Goal: Book appointment/travel/reservation

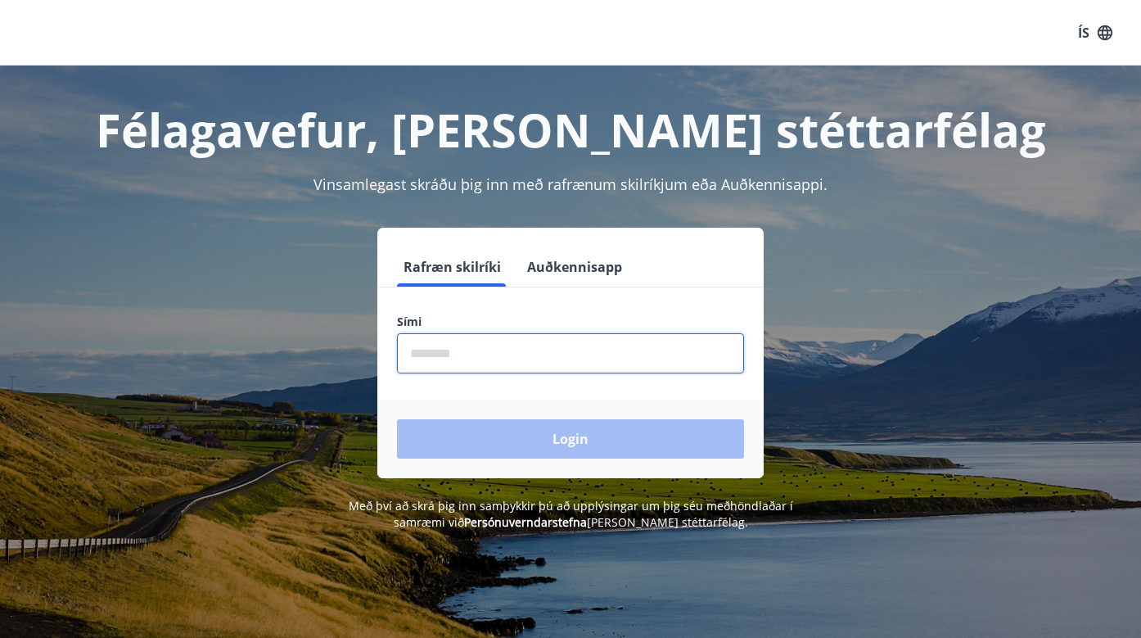
click at [569, 366] on input "phone" at bounding box center [570, 353] width 347 height 40
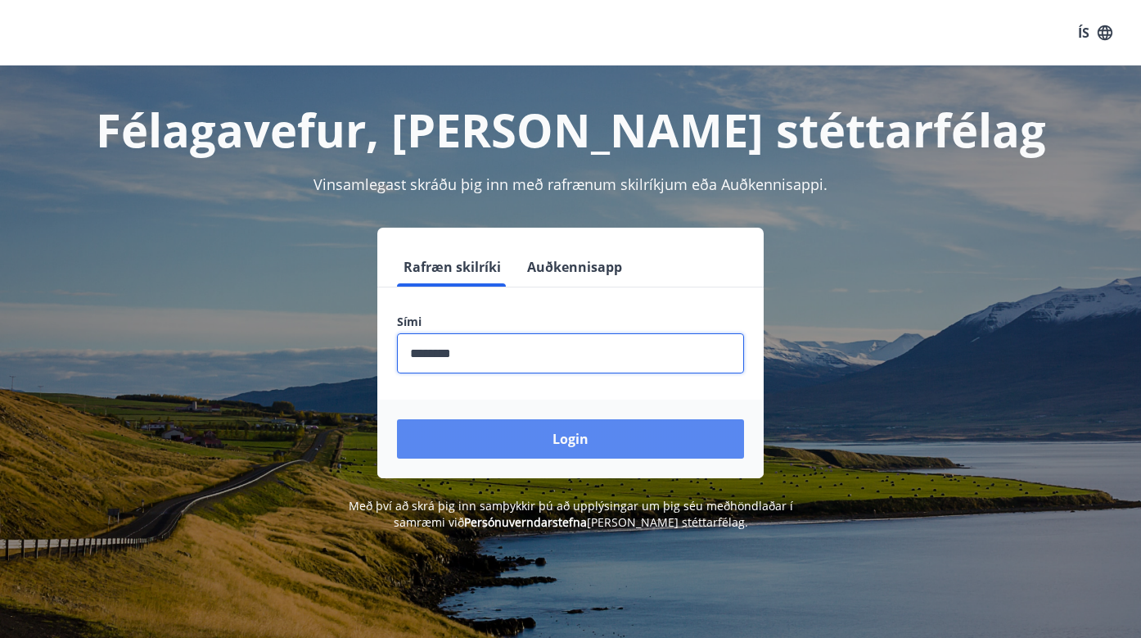
type input "********"
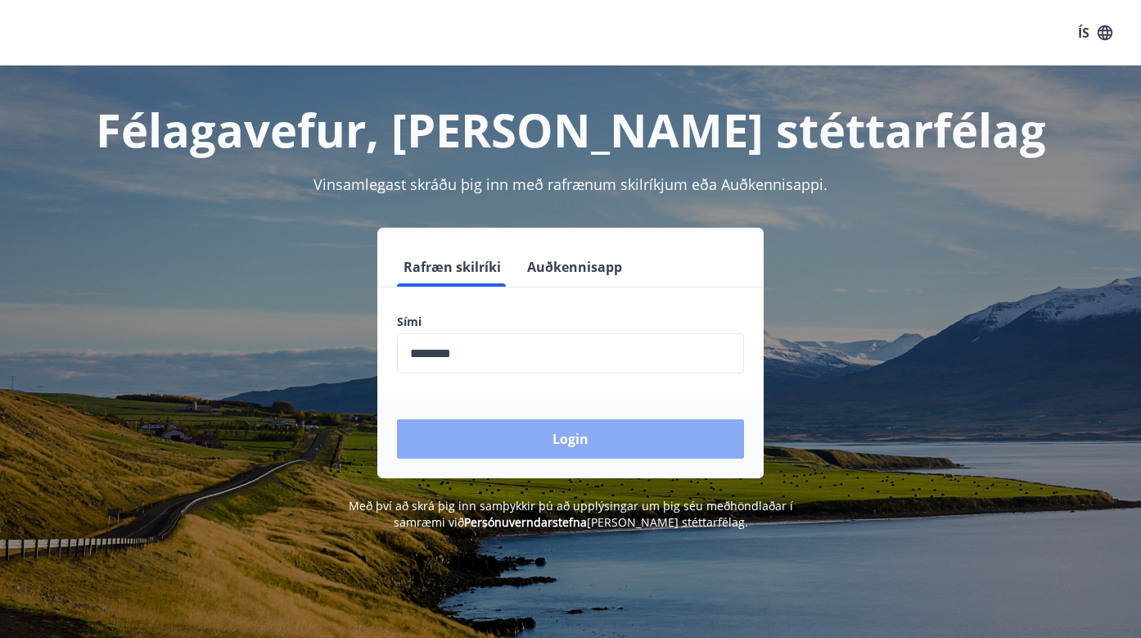
click at [554, 426] on button "Login" at bounding box center [570, 438] width 347 height 39
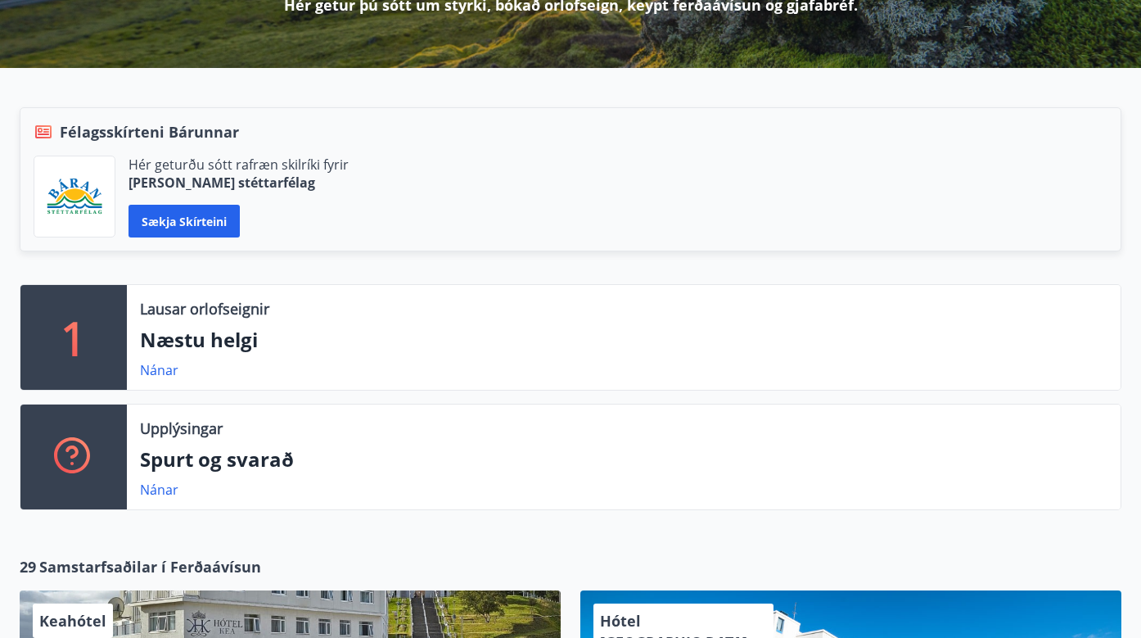
scroll to position [271, 0]
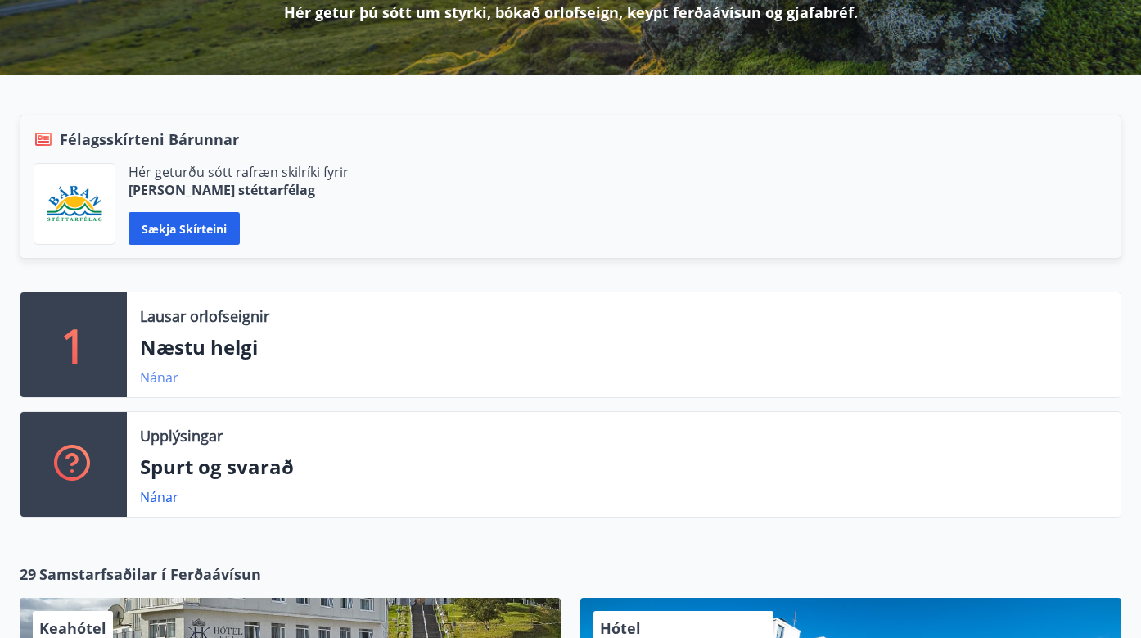
click at [165, 377] on link "Nánar" at bounding box center [159, 377] width 38 height 18
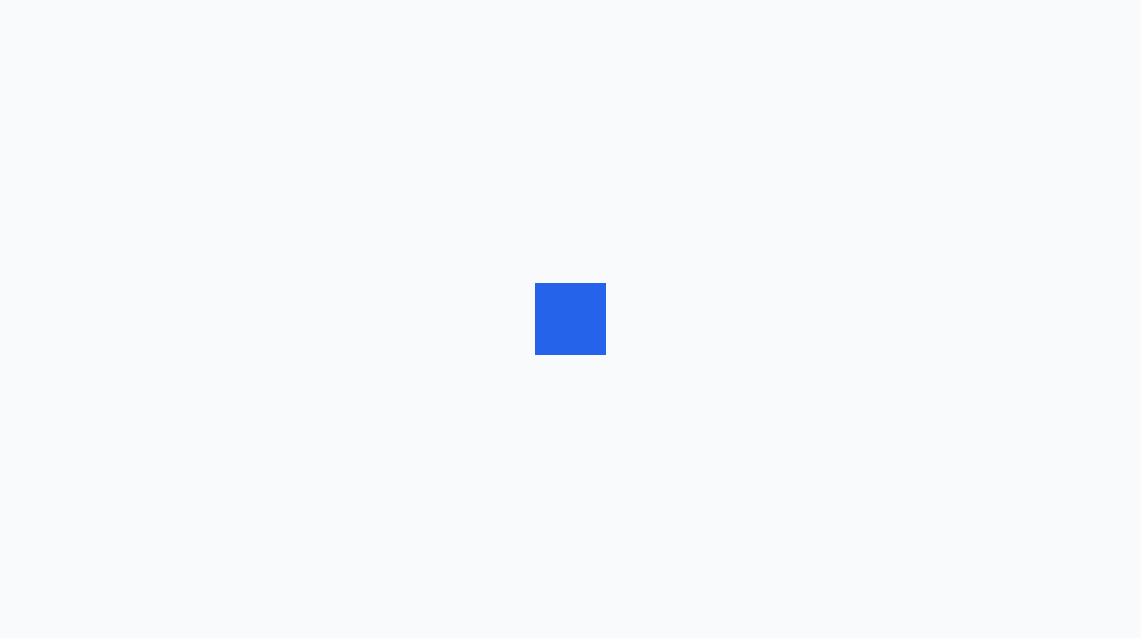
click at [165, 377] on div at bounding box center [570, 319] width 1141 height 638
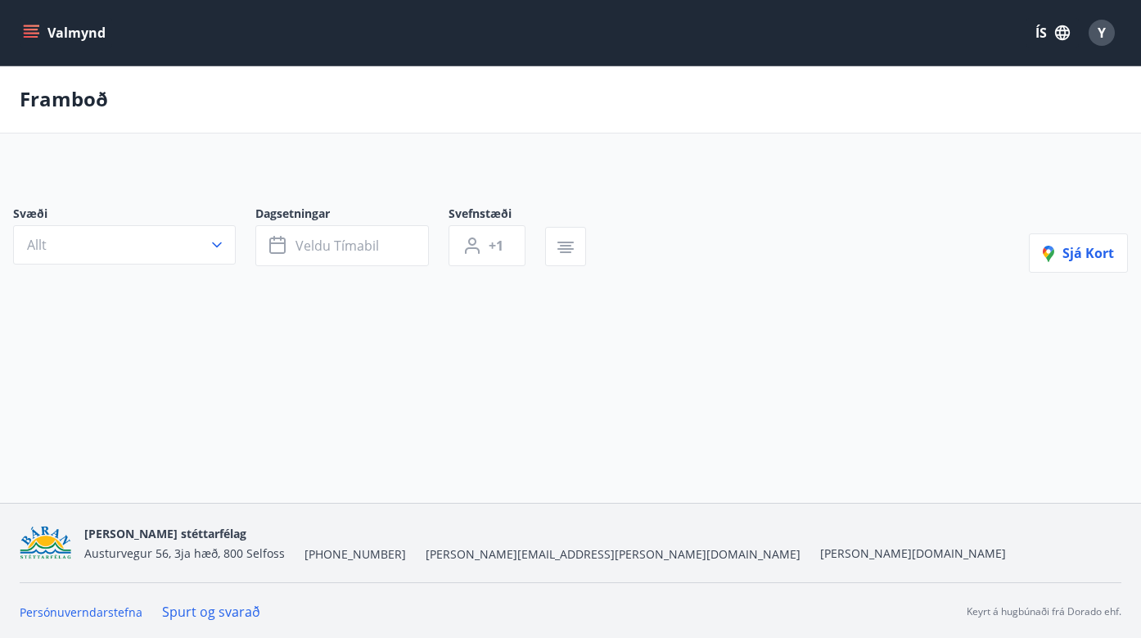
type input "*"
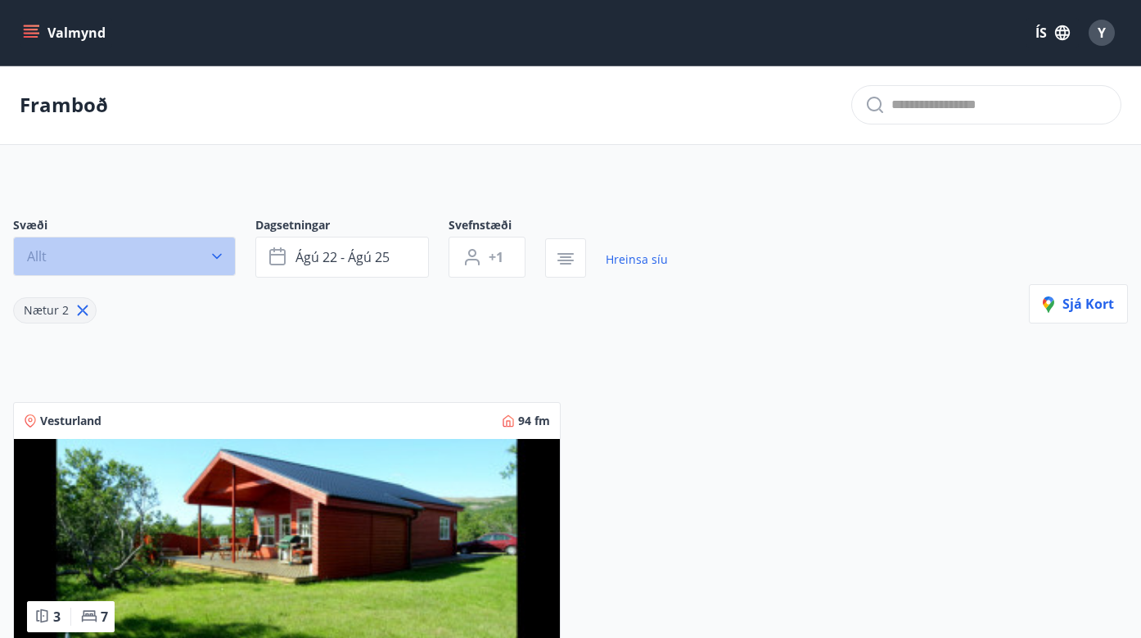
click at [220, 255] on icon "button" at bounding box center [217, 256] width 16 height 16
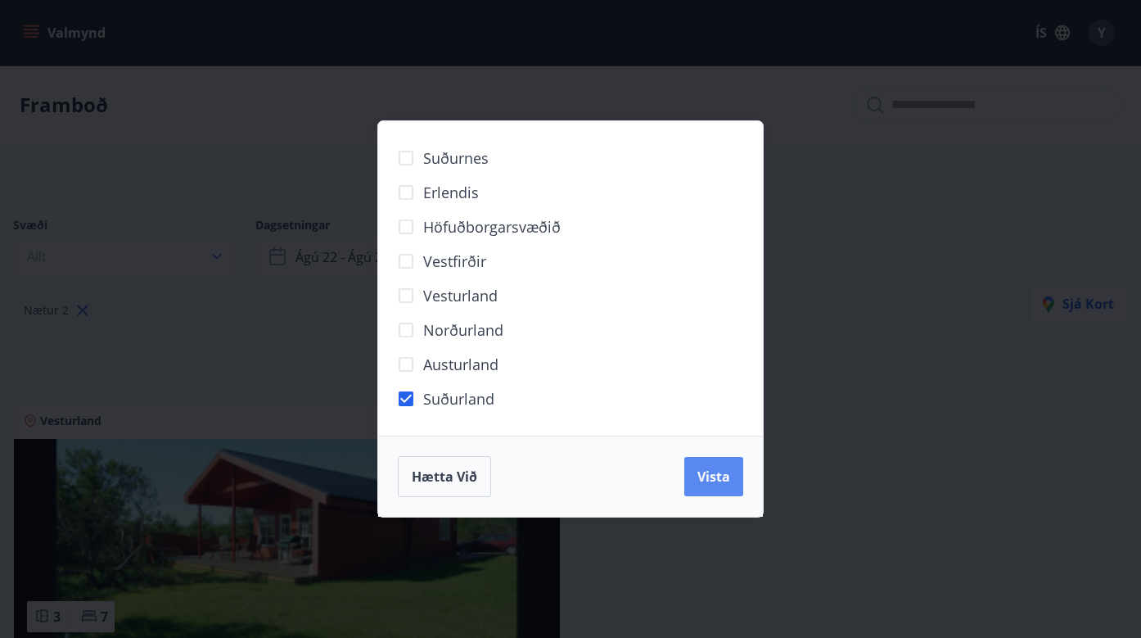
click at [711, 477] on span "Vista" at bounding box center [714, 477] width 33 height 18
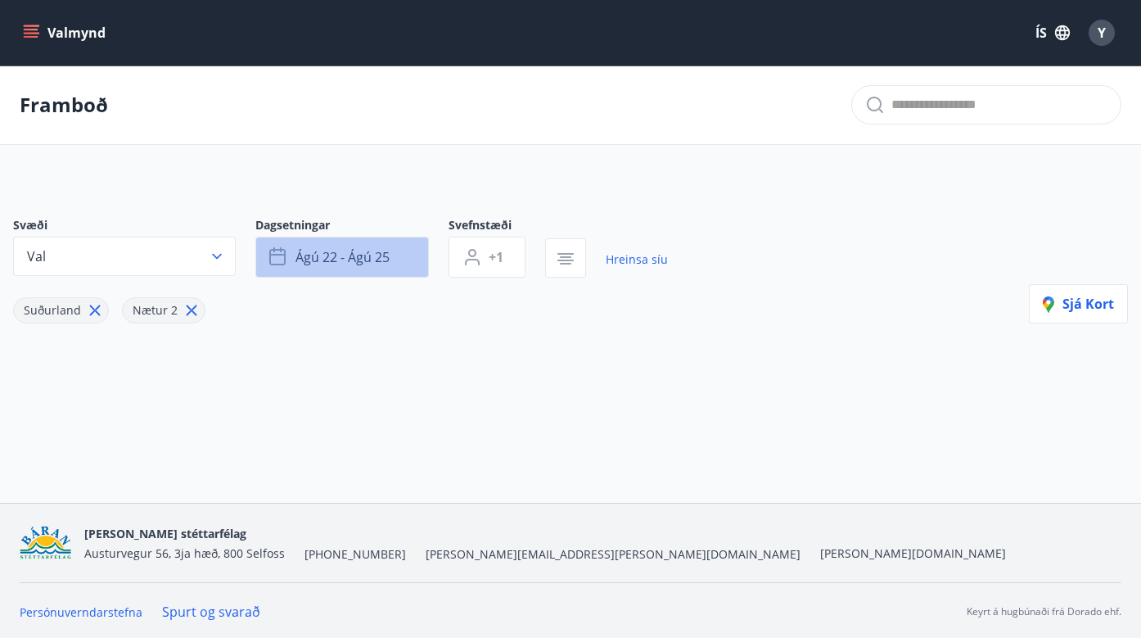
click at [353, 254] on span "ágú 22 - ágú 25" at bounding box center [343, 257] width 94 height 18
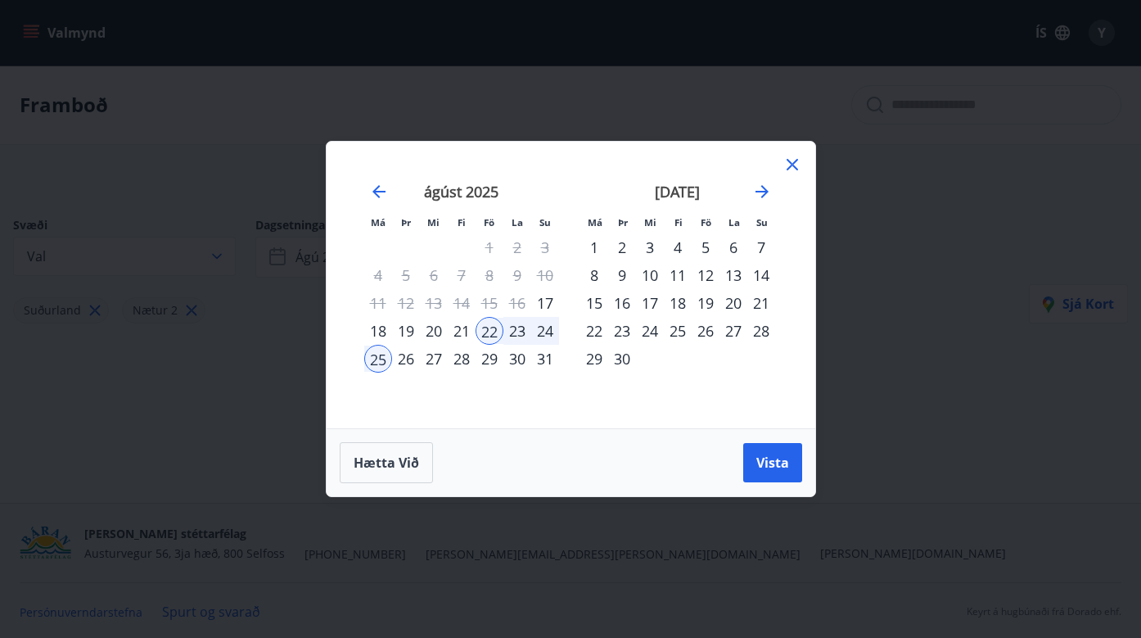
click at [793, 166] on icon at bounding box center [792, 164] width 11 height 11
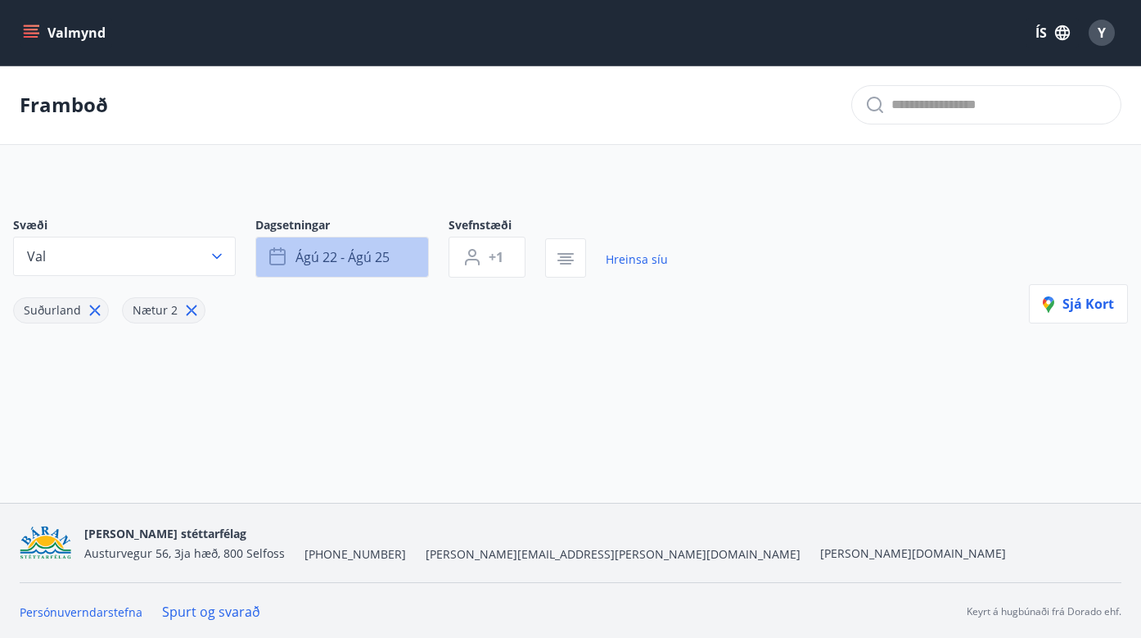
click at [378, 255] on span "ágú 22 - ágú 25" at bounding box center [343, 257] width 94 height 18
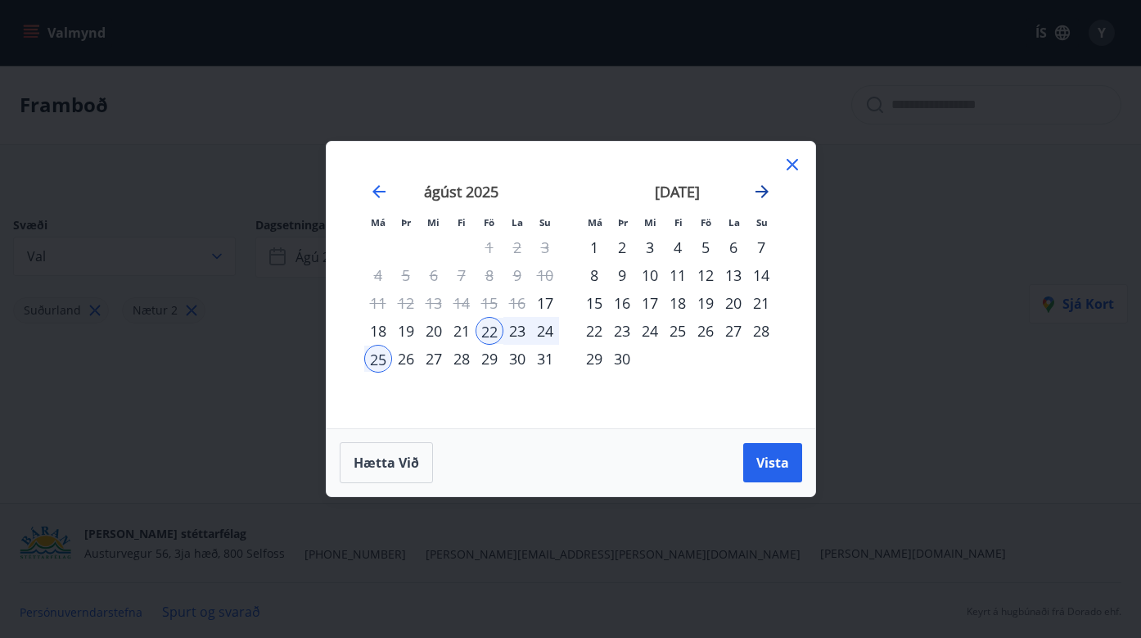
click at [763, 194] on icon "Move forward to switch to the next month." at bounding box center [763, 192] width 20 height 20
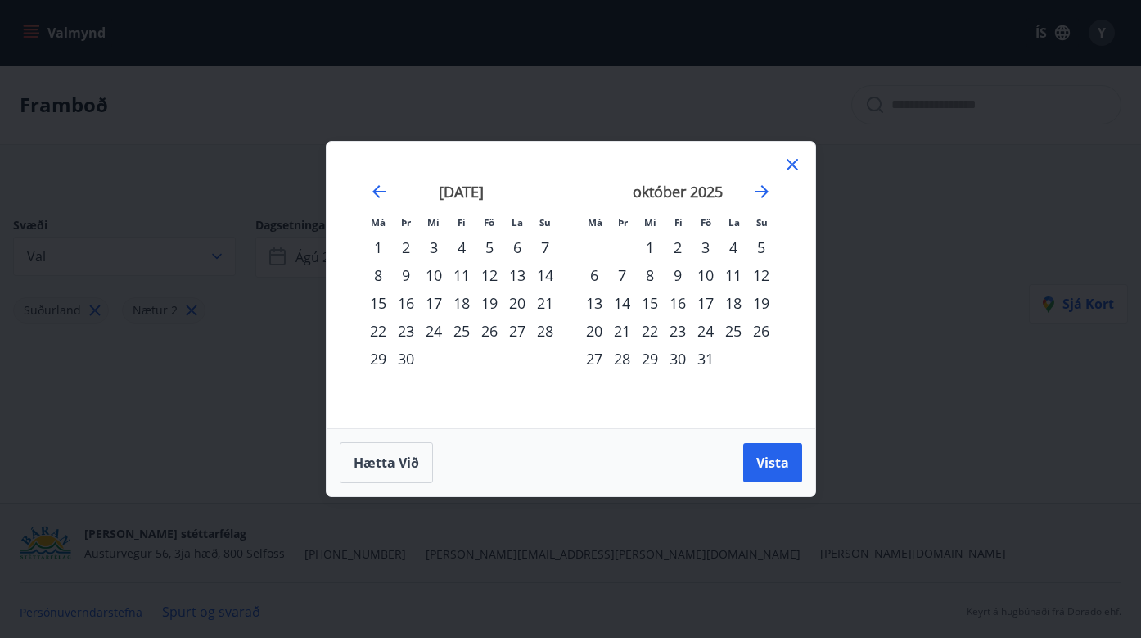
click at [733, 302] on div "18" at bounding box center [734, 303] width 28 height 28
click at [753, 463] on button "Vista" at bounding box center [772, 462] width 59 height 39
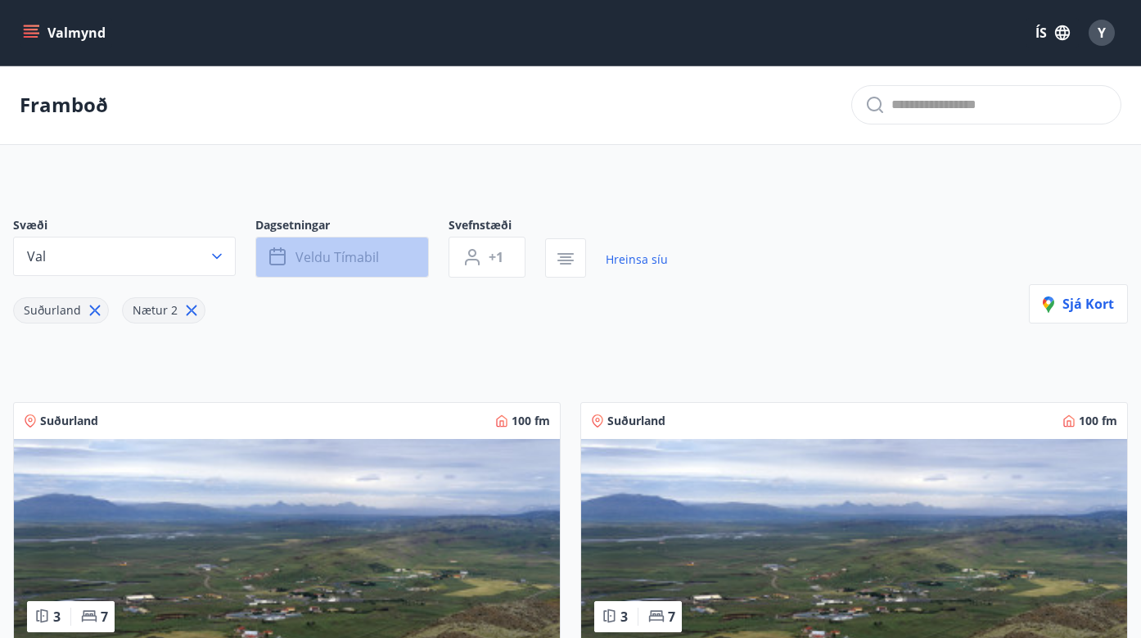
click at [356, 249] on span "Veldu tímabil" at bounding box center [338, 257] width 84 height 18
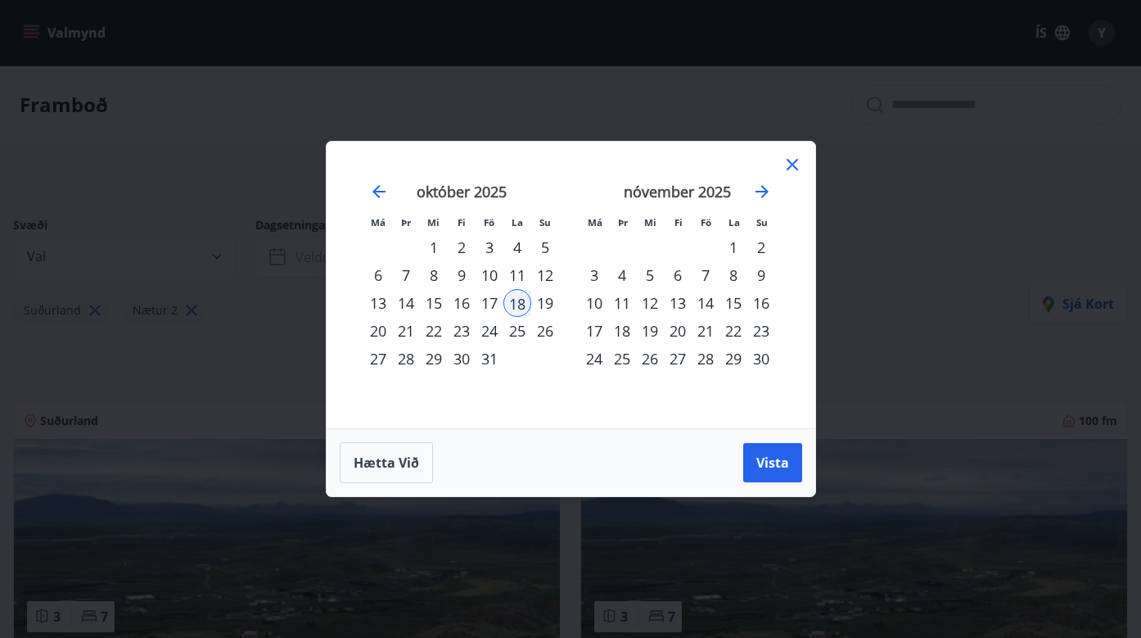
click at [488, 303] on div "17" at bounding box center [490, 303] width 28 height 28
click at [380, 332] on div "20" at bounding box center [378, 331] width 28 height 28
click at [756, 463] on button "Vista" at bounding box center [772, 462] width 59 height 39
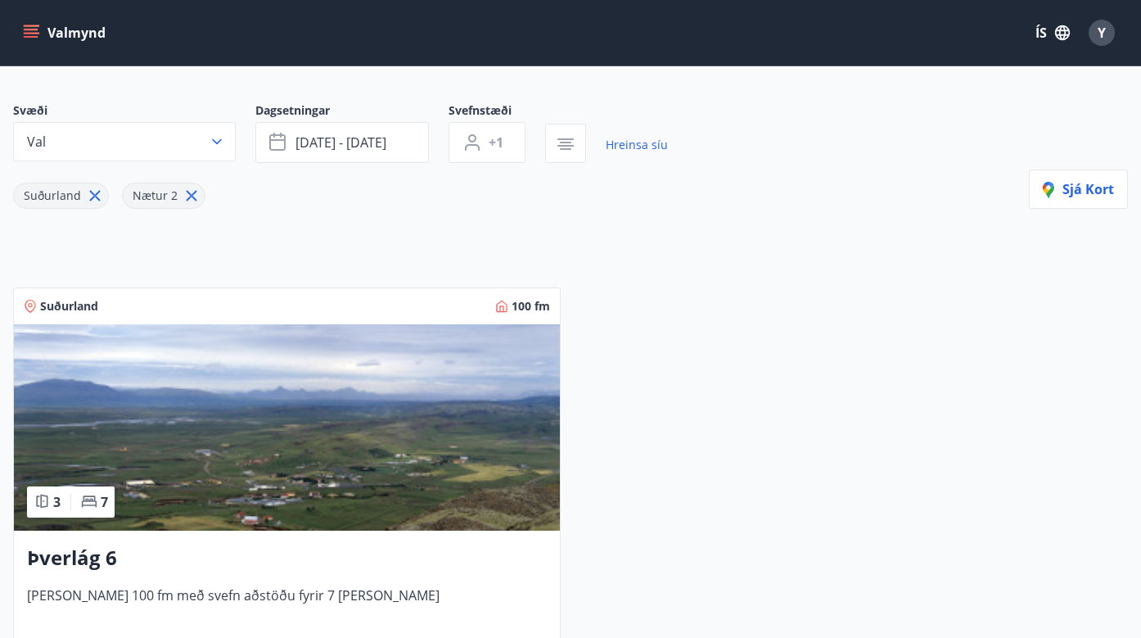
scroll to position [110, 0]
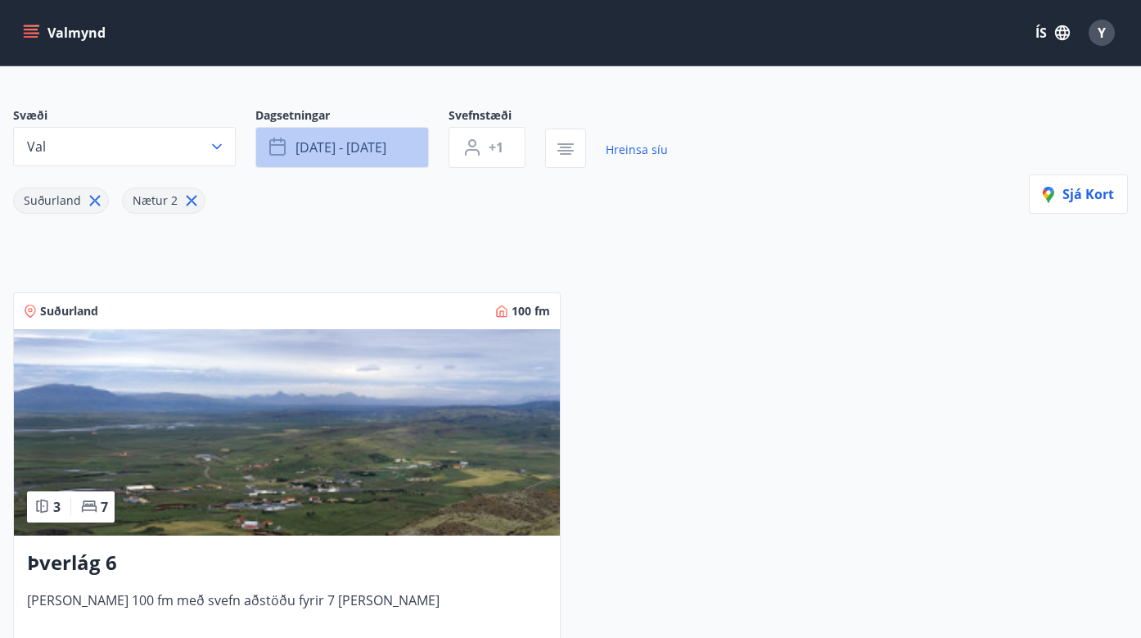
click at [349, 160] on button "okt 17 - okt 20" at bounding box center [342, 147] width 174 height 41
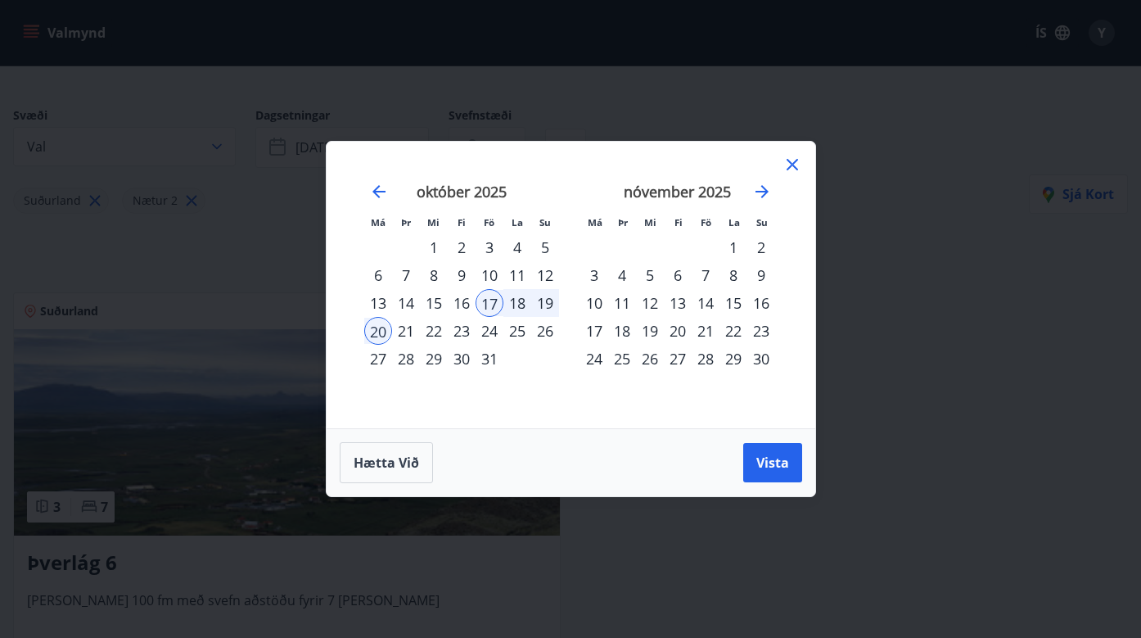
click at [498, 304] on div "17" at bounding box center [490, 303] width 28 height 28
click at [378, 331] on div "20" at bounding box center [378, 331] width 28 height 28
click at [490, 330] on div "24" at bounding box center [490, 331] width 28 height 28
click at [377, 359] on div "27" at bounding box center [378, 359] width 28 height 28
click at [762, 463] on span "Vista" at bounding box center [773, 463] width 33 height 18
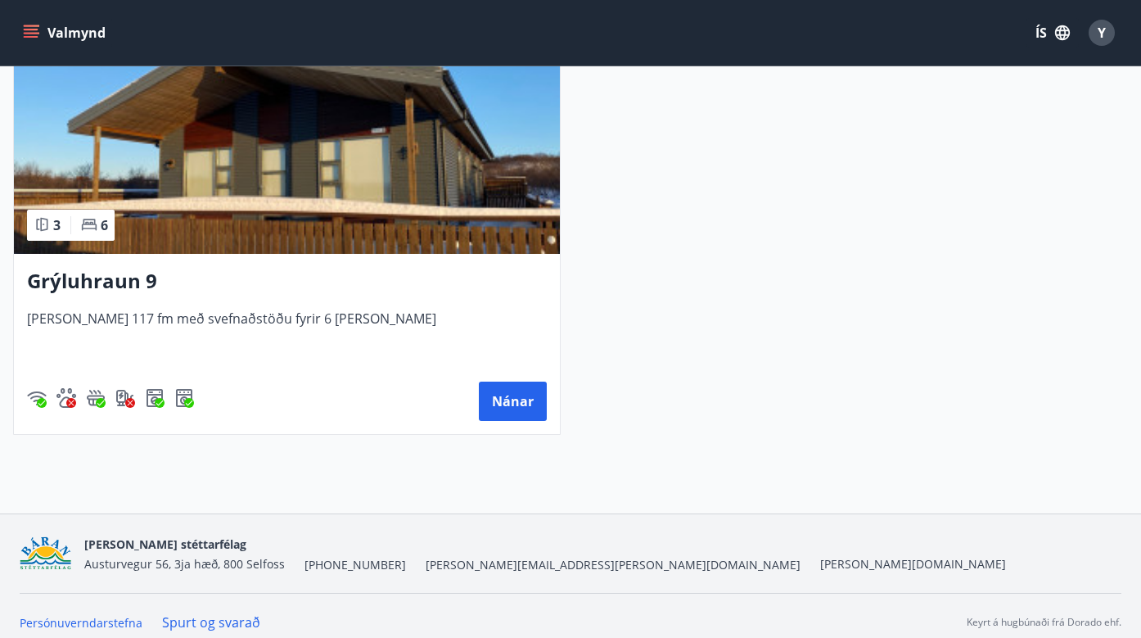
scroll to position [848, 0]
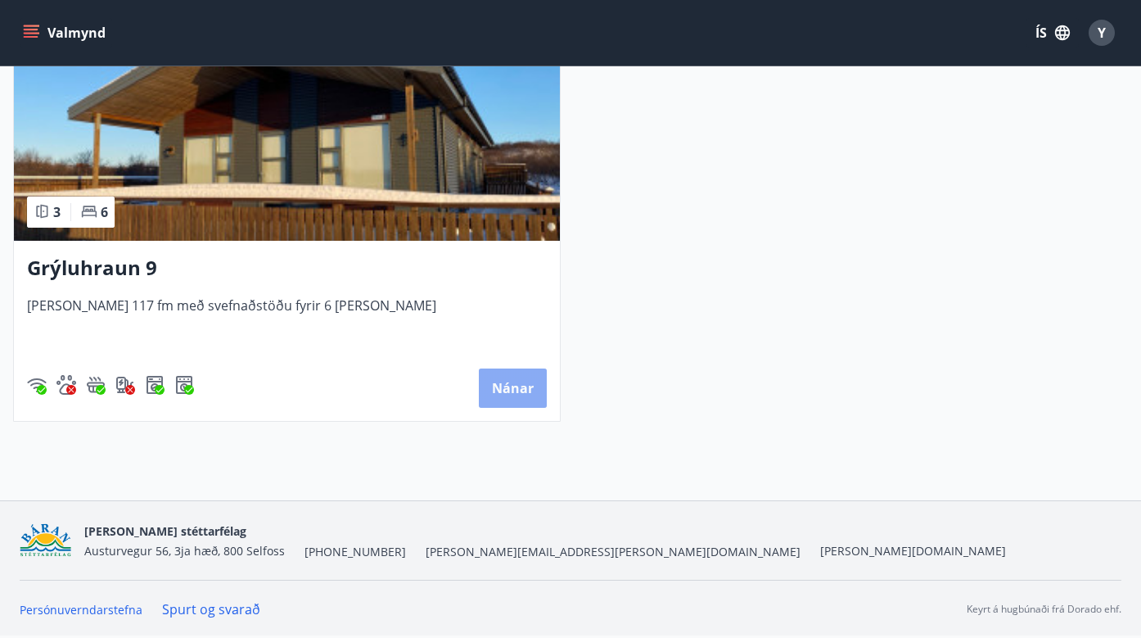
click at [505, 383] on button "Nánar" at bounding box center [513, 387] width 68 height 39
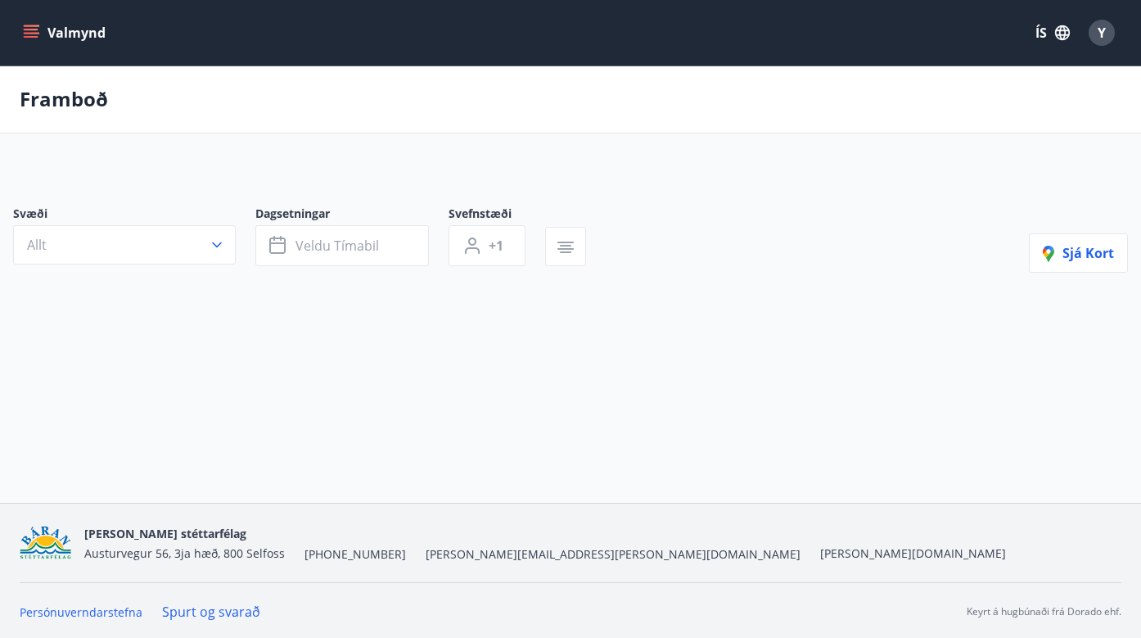
type input "*"
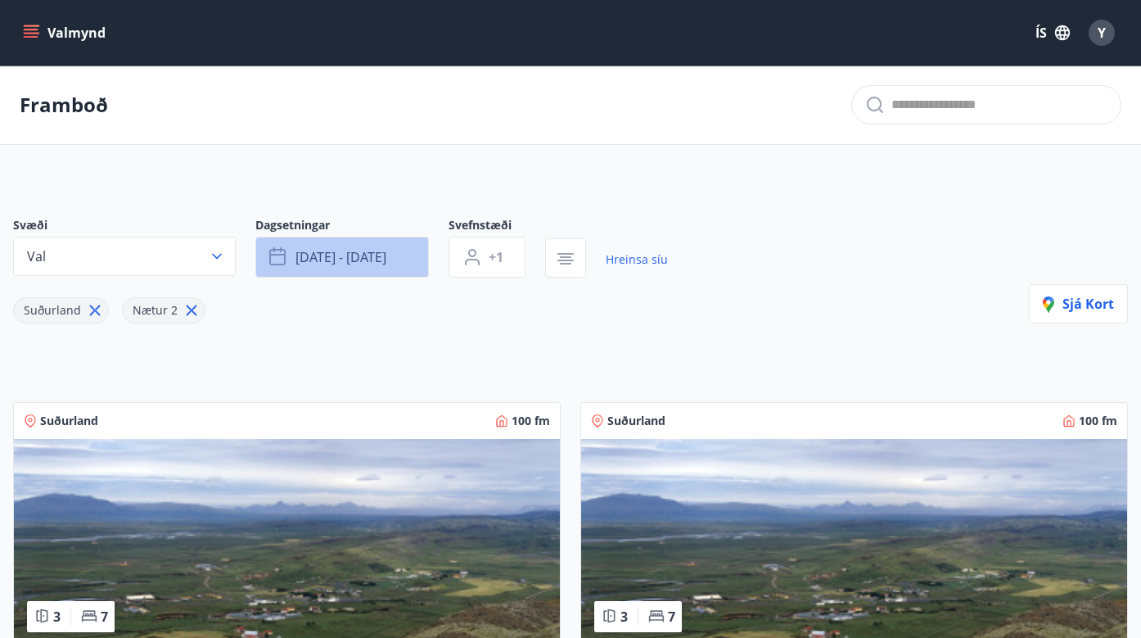
click at [368, 256] on span "okt 24 - okt 27" at bounding box center [341, 257] width 91 height 18
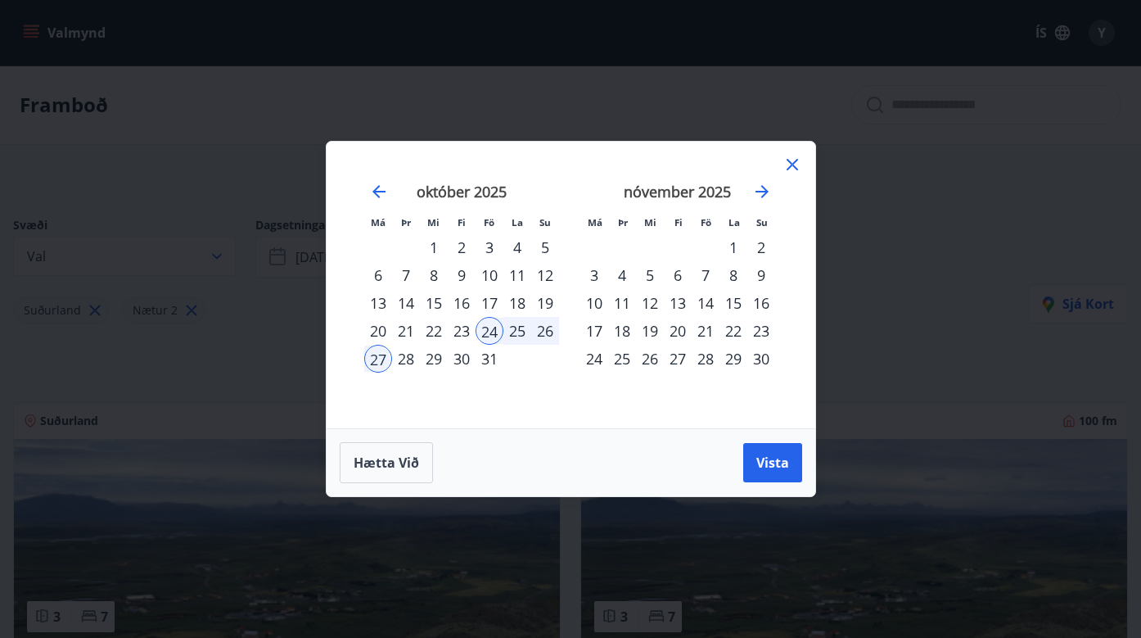
click at [490, 299] on div "17" at bounding box center [490, 303] width 28 height 28
click at [378, 333] on div "20" at bounding box center [378, 331] width 28 height 28
click at [764, 463] on span "Vista" at bounding box center [773, 463] width 33 height 18
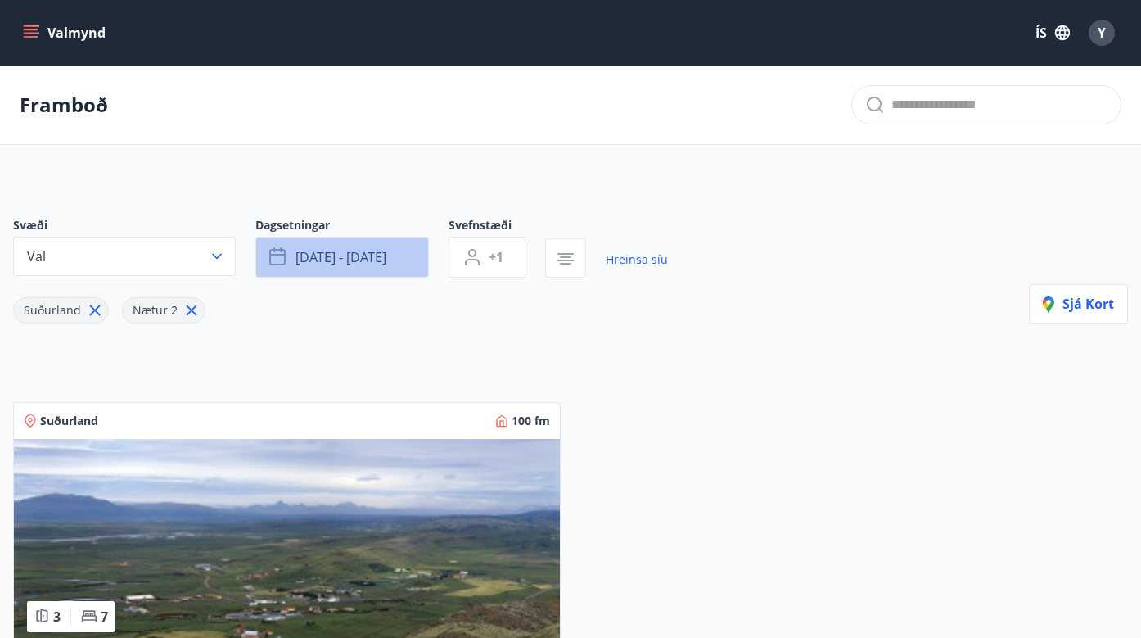
click at [377, 259] on span "okt 17 - okt 20" at bounding box center [341, 257] width 91 height 18
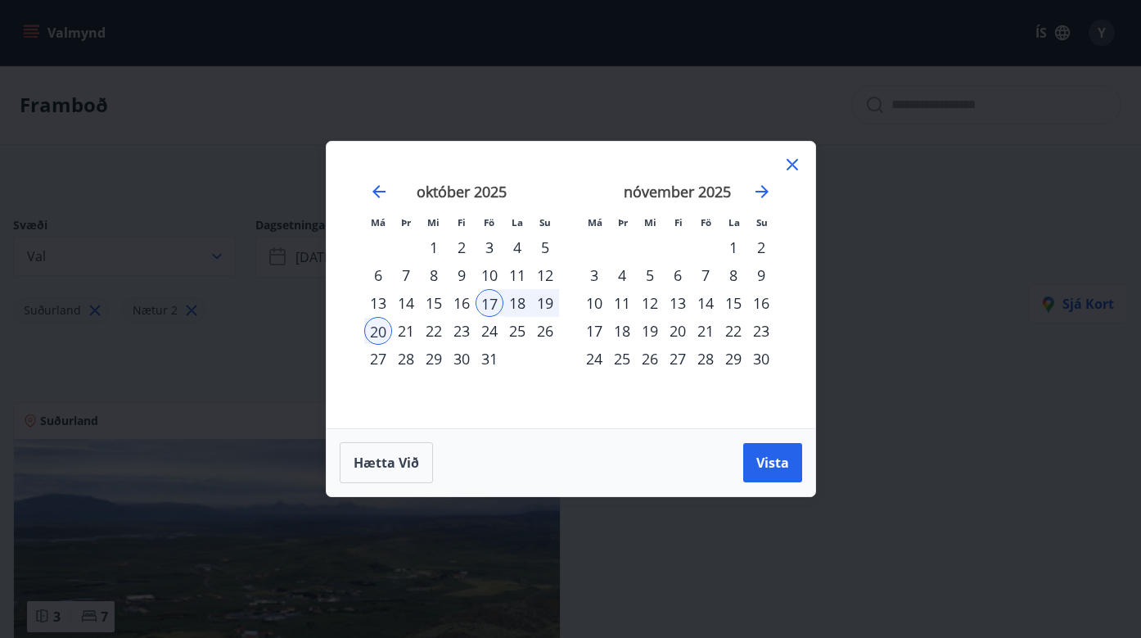
click at [489, 357] on div "31" at bounding box center [490, 359] width 28 height 28
click at [594, 278] on div "3" at bounding box center [595, 275] width 28 height 28
click at [779, 448] on button "Vista" at bounding box center [772, 462] width 59 height 39
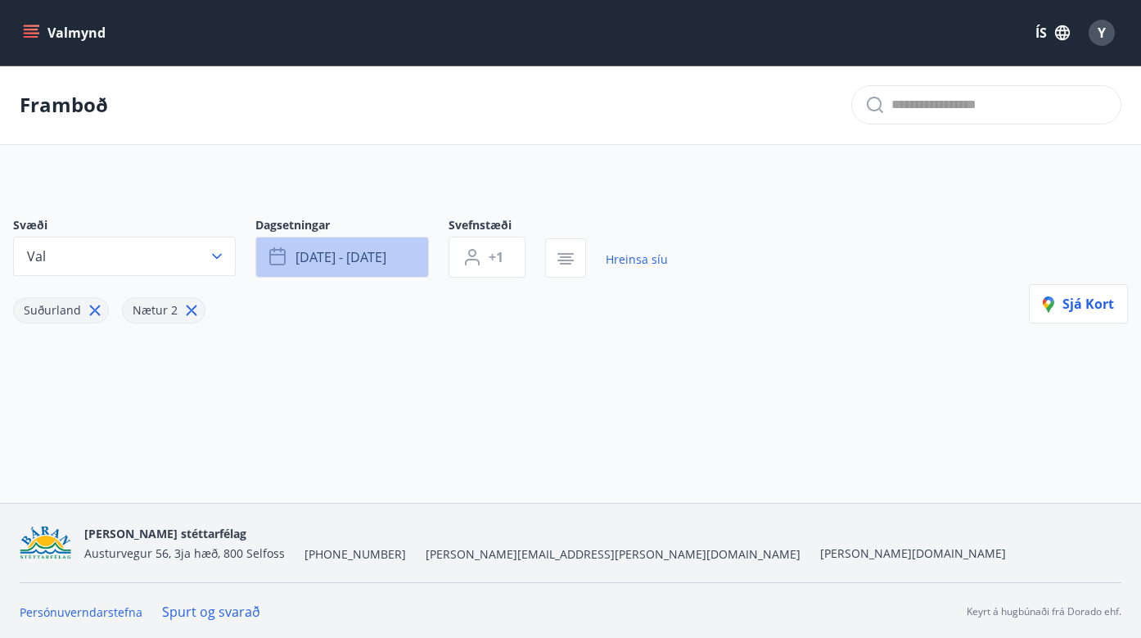
click at [344, 256] on span "okt 31 - nóv 03" at bounding box center [341, 257] width 91 height 18
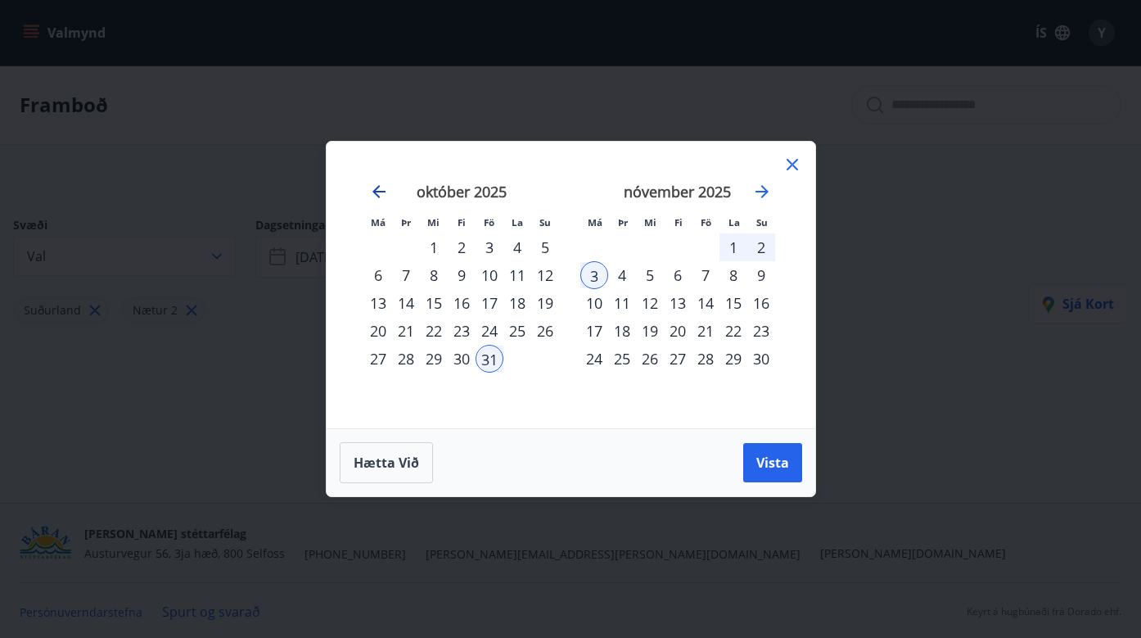
click at [373, 191] on icon "Move backward to switch to the previous month." at bounding box center [379, 191] width 13 height 13
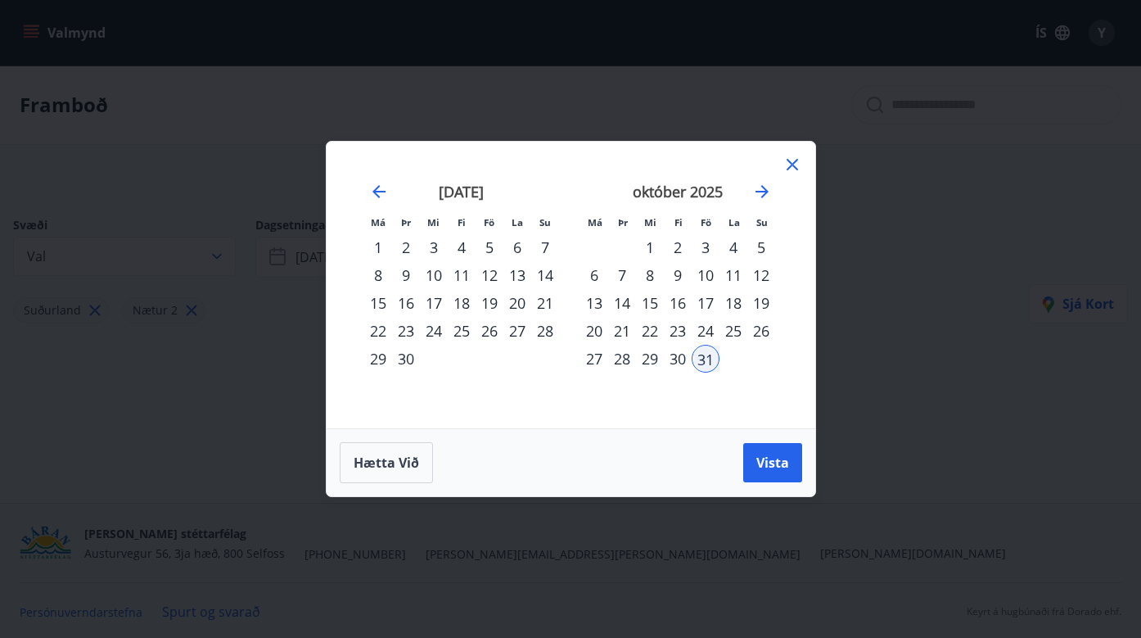
click at [488, 332] on div "26" at bounding box center [490, 331] width 28 height 28
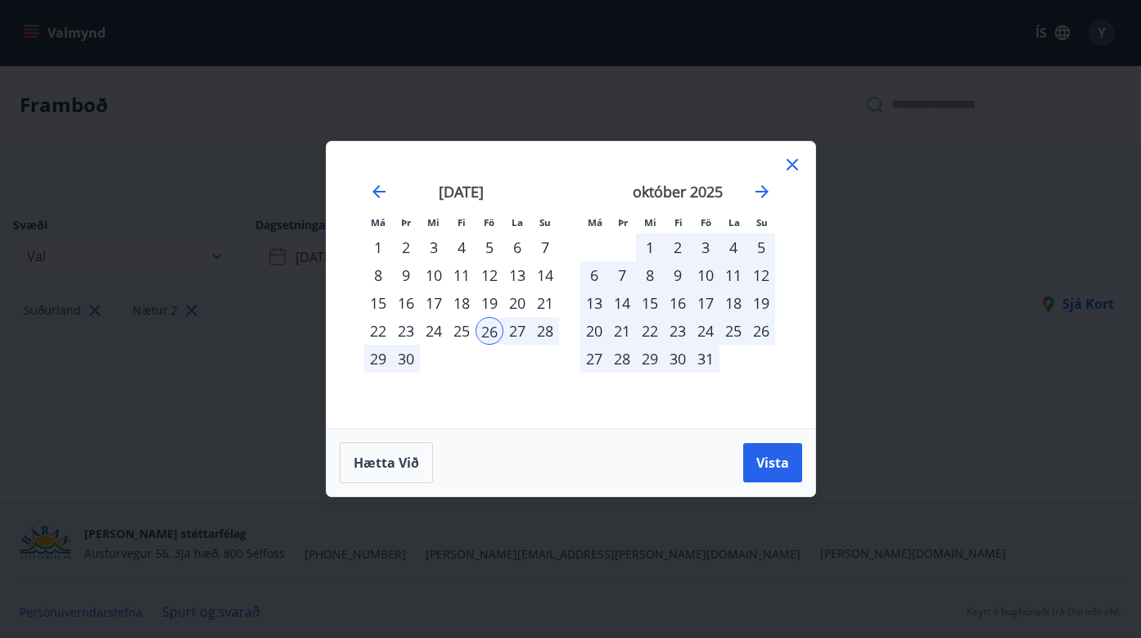
click at [382, 359] on div "29" at bounding box center [378, 359] width 28 height 28
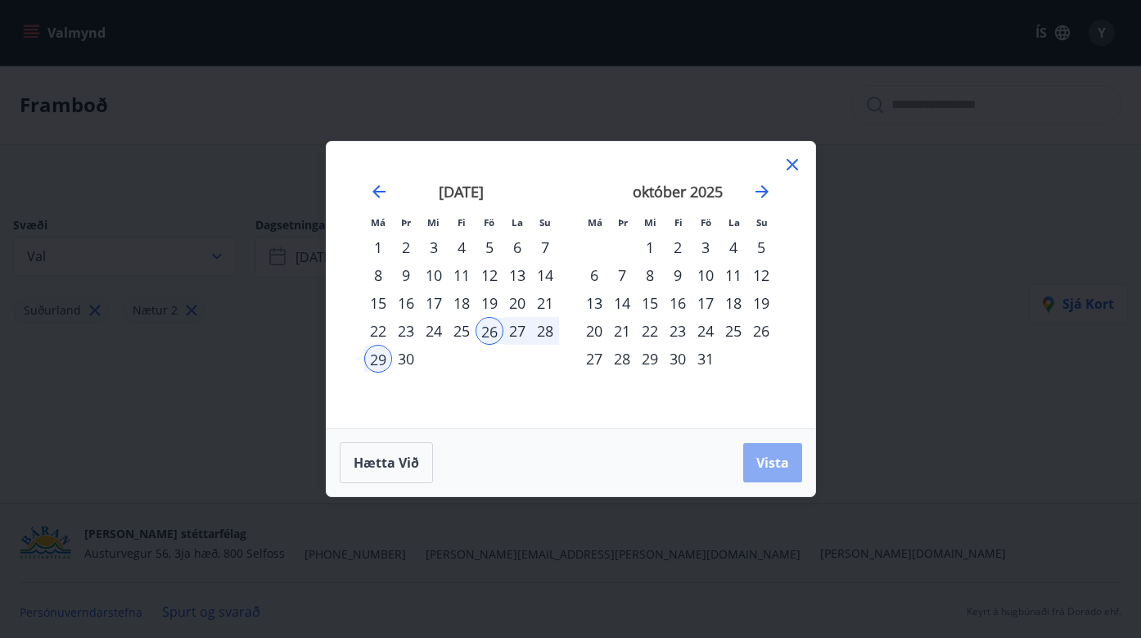
click at [751, 452] on button "Vista" at bounding box center [772, 462] width 59 height 39
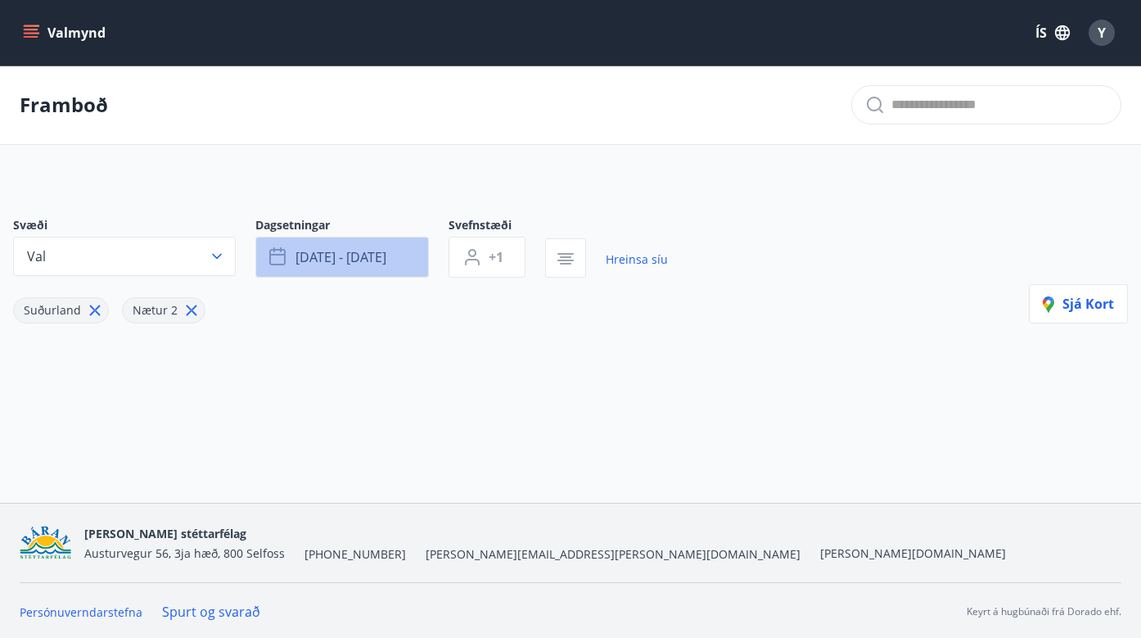
click at [353, 261] on span "sep 26 - sep 29" at bounding box center [341, 257] width 91 height 18
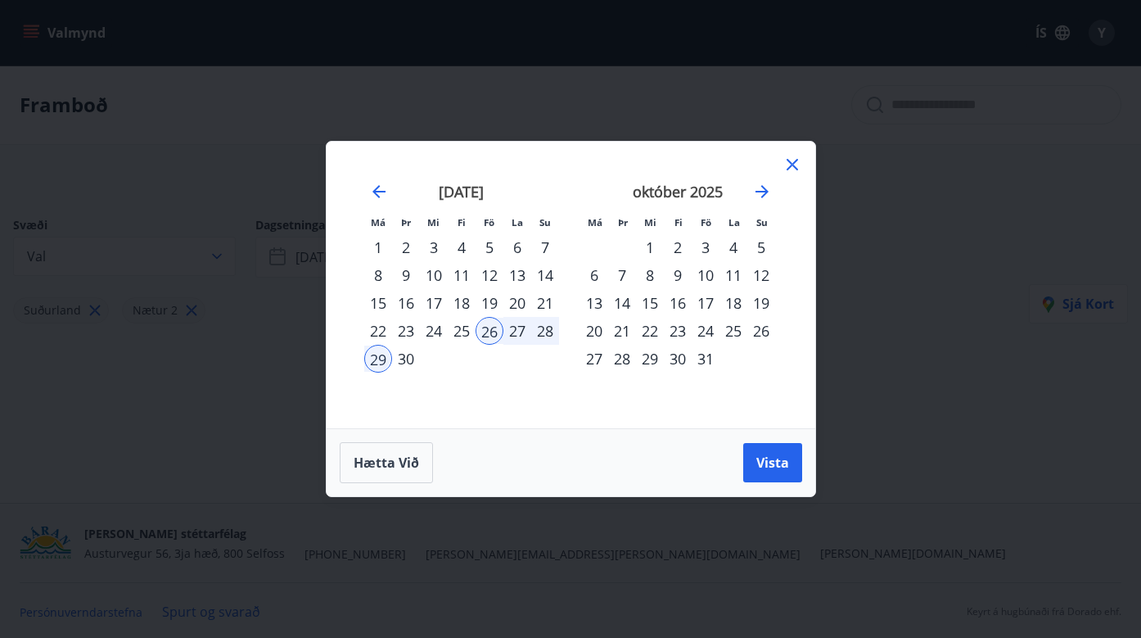
click at [512, 304] on div "20" at bounding box center [518, 303] width 28 height 28
click at [380, 326] on div "22" at bounding box center [378, 331] width 28 height 28
click at [753, 460] on button "Vista" at bounding box center [772, 462] width 59 height 39
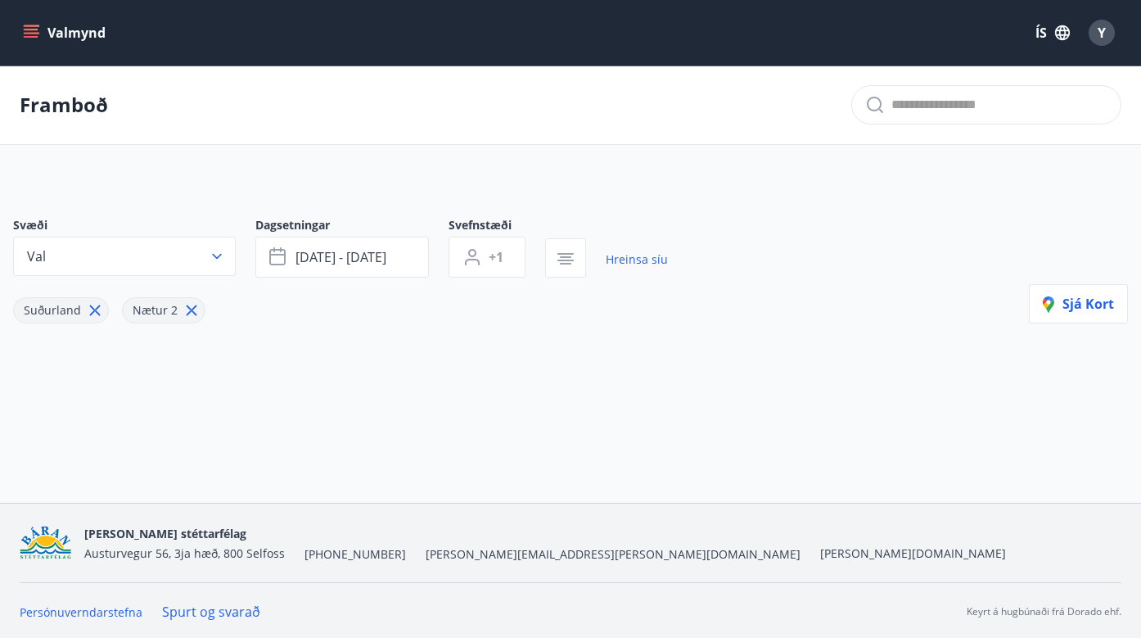
click at [753, 393] on div at bounding box center [560, 392] width 1135 height 20
click at [390, 252] on button "sep 20 - sep 22" at bounding box center [342, 257] width 174 height 41
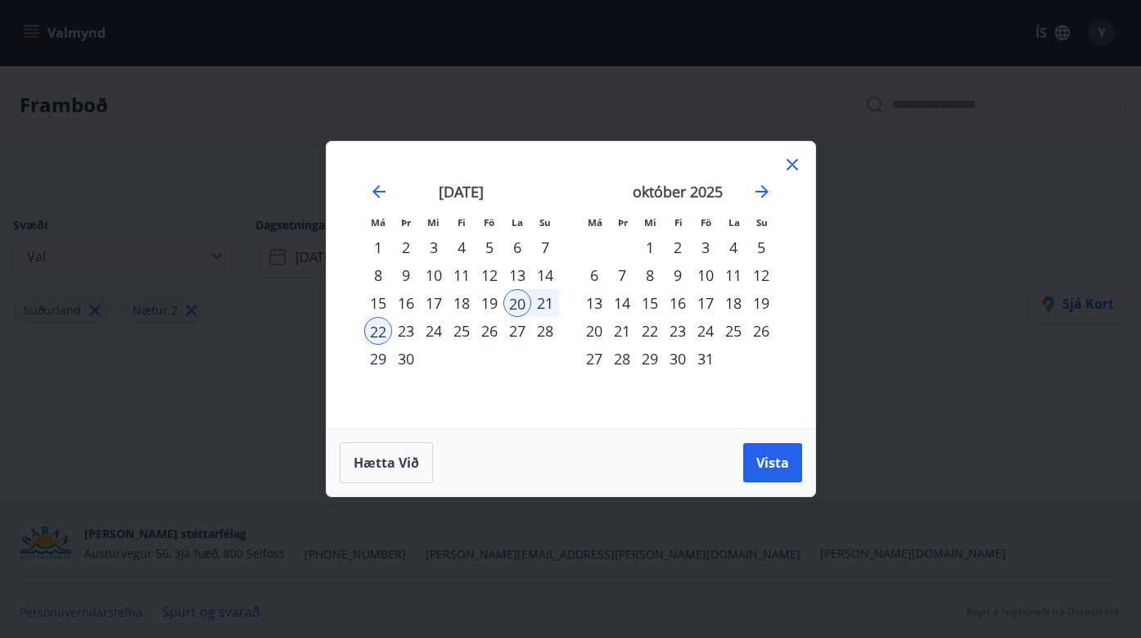
click at [796, 165] on icon at bounding box center [793, 165] width 20 height 20
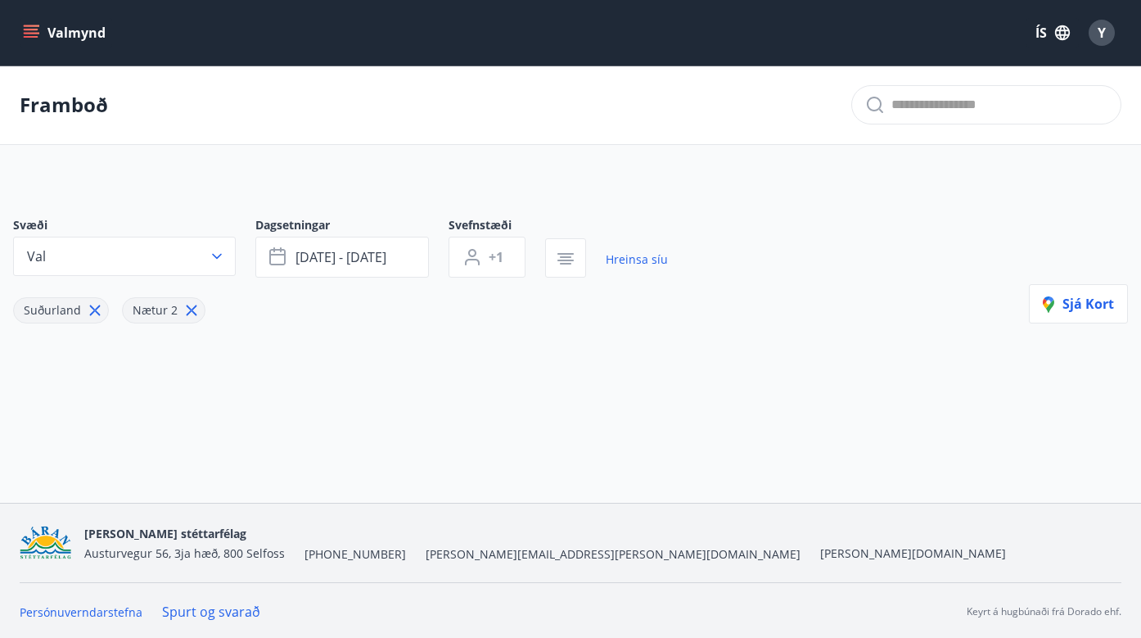
click at [29, 29] on icon "menu" at bounding box center [31, 30] width 15 height 2
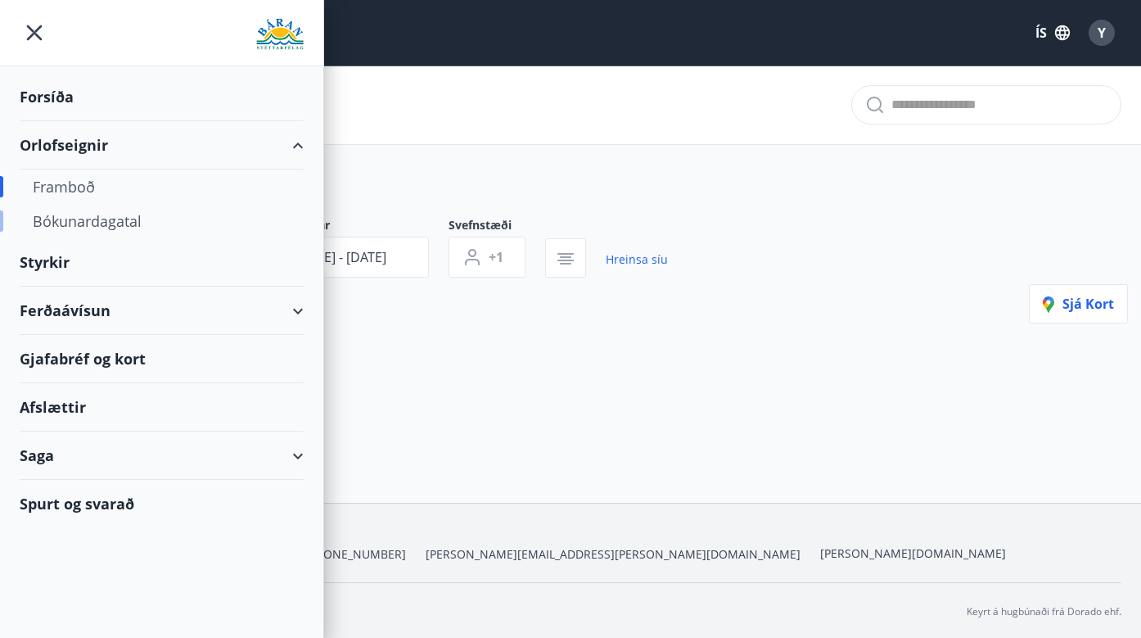
click at [69, 216] on div "Bókunardagatal" at bounding box center [162, 221] width 258 height 34
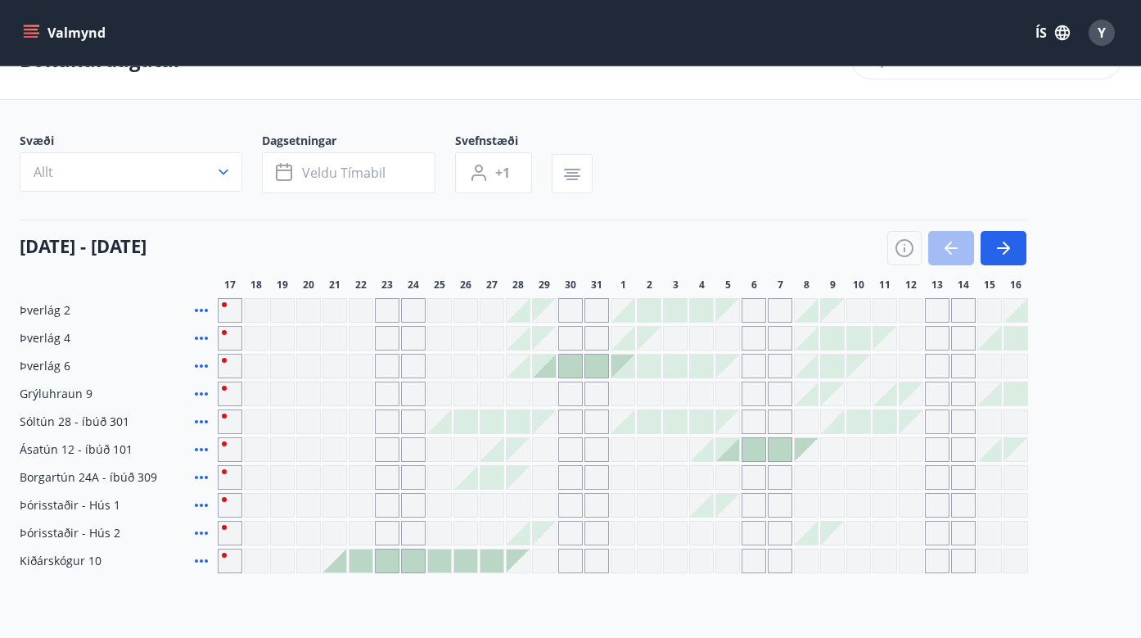
scroll to position [84, 0]
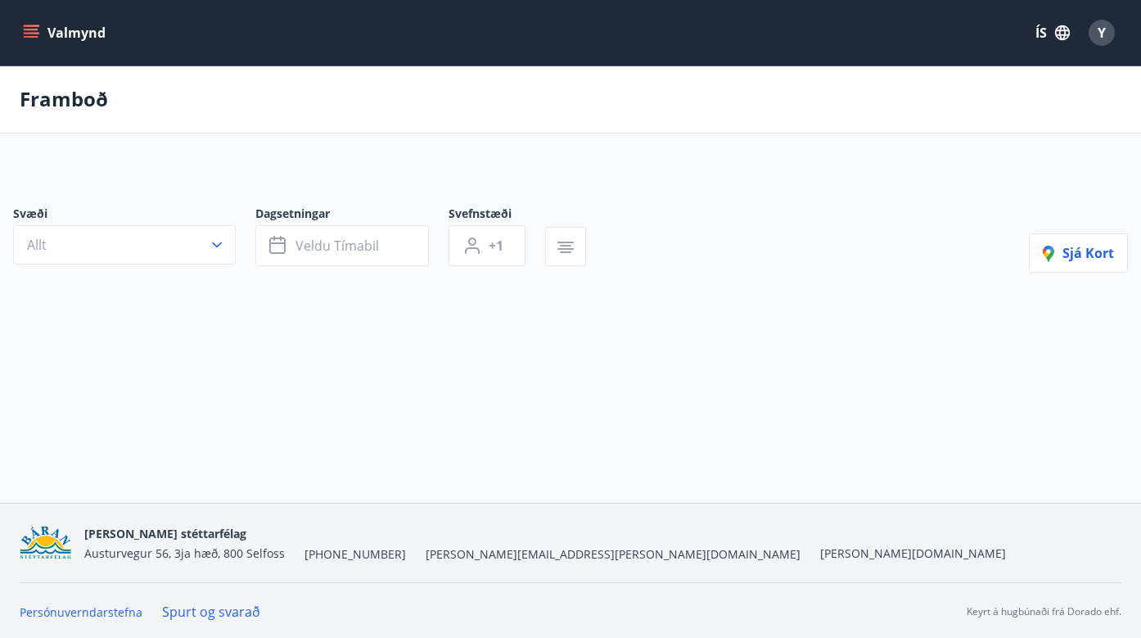
type input "*"
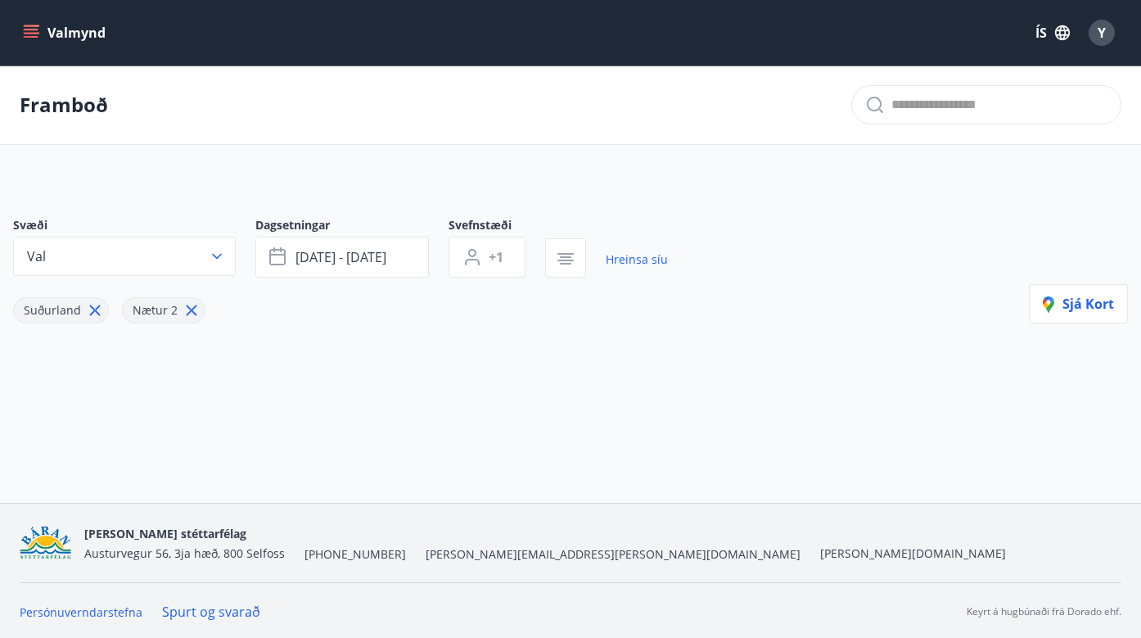
scroll to position [1, 0]
click at [26, 33] on icon "menu" at bounding box center [33, 33] width 18 height 2
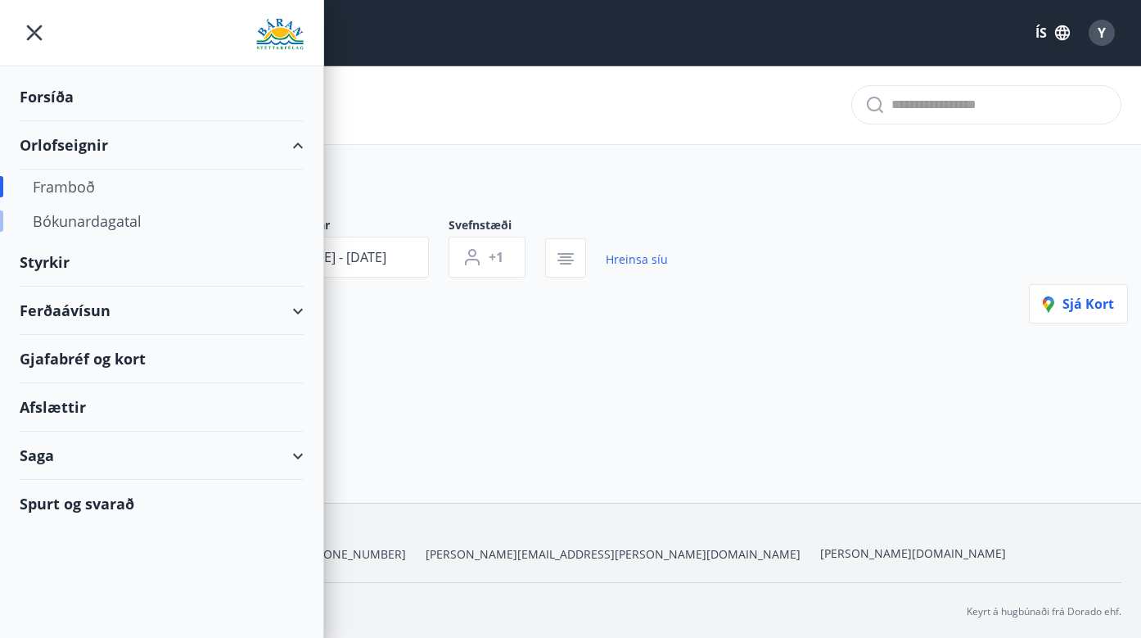
click at [76, 222] on div "Bókunardagatal" at bounding box center [162, 221] width 258 height 34
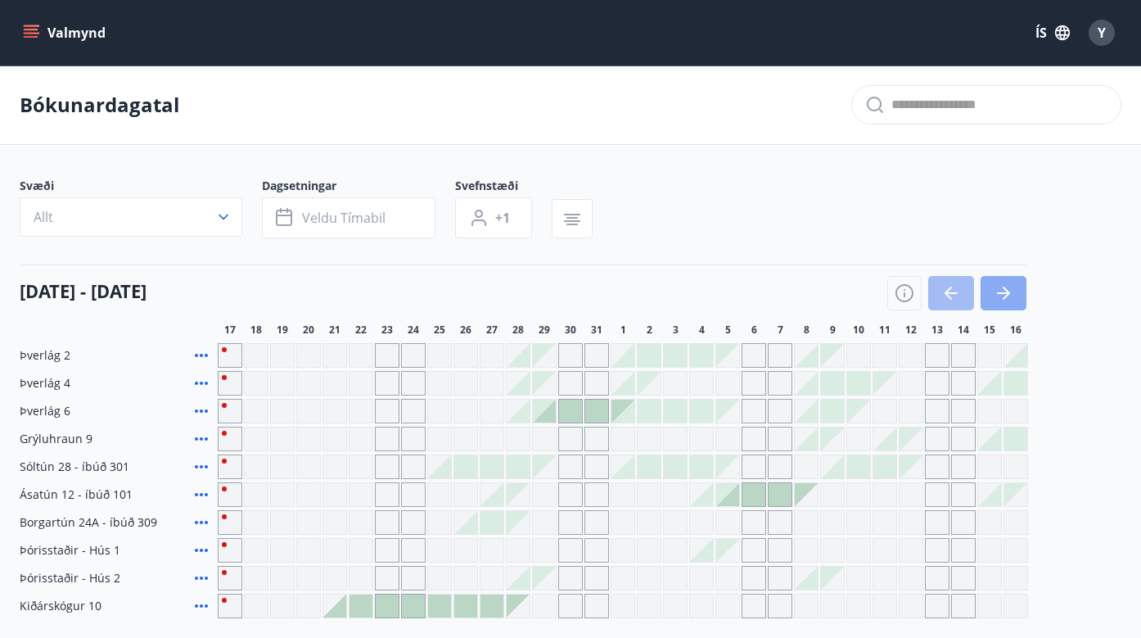
click at [1004, 299] on icon "button" at bounding box center [1004, 293] width 20 height 20
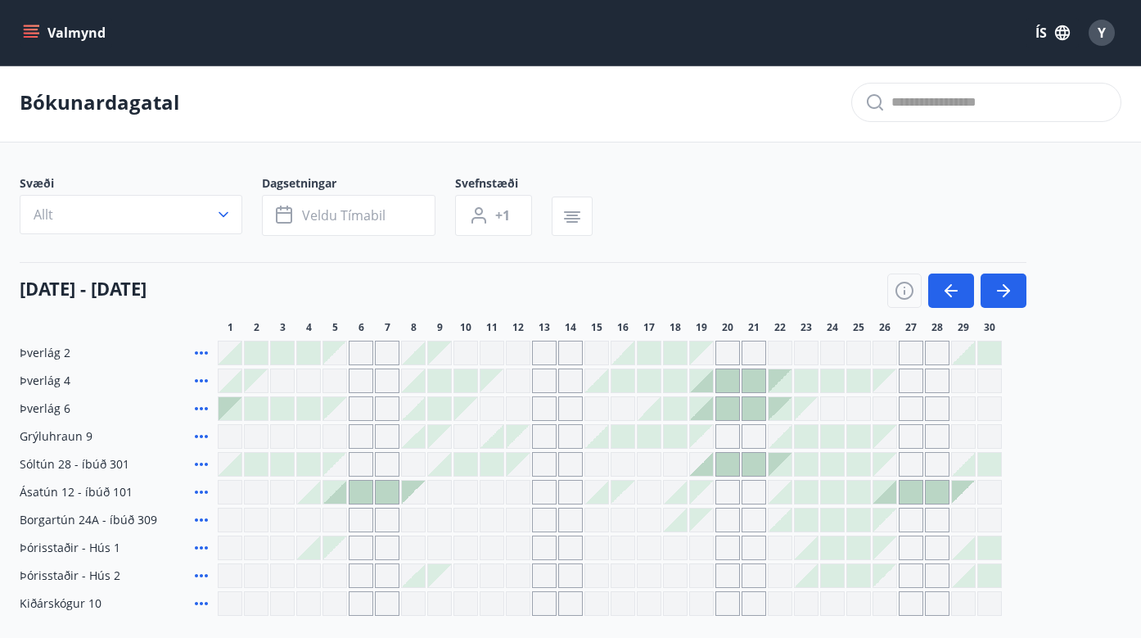
scroll to position [53, 0]
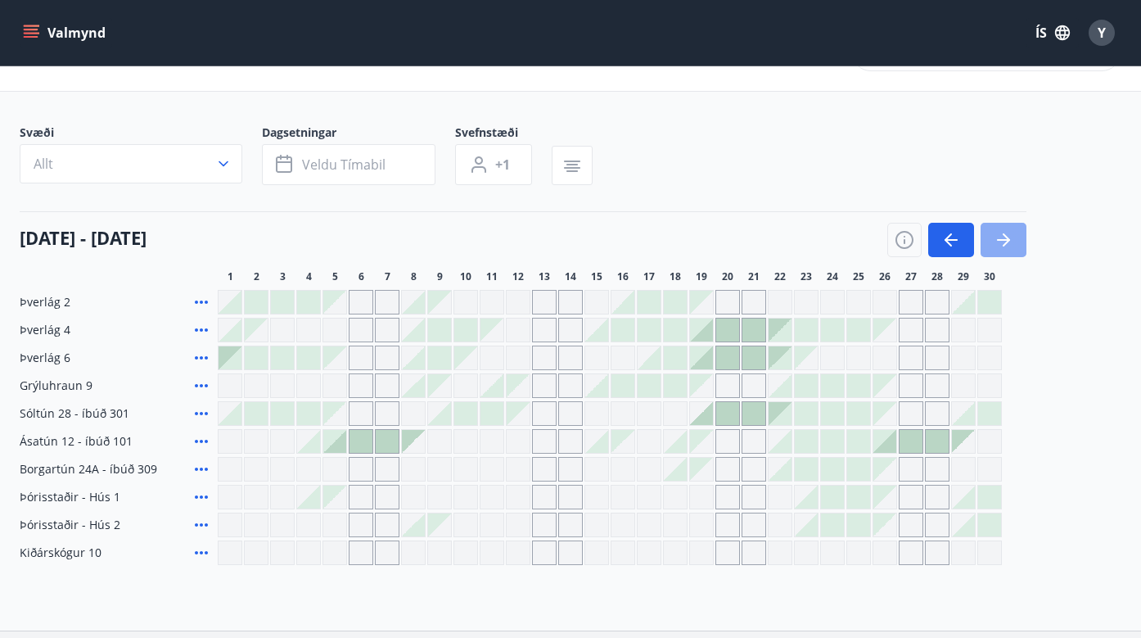
click at [1018, 245] on button "button" at bounding box center [1004, 240] width 46 height 34
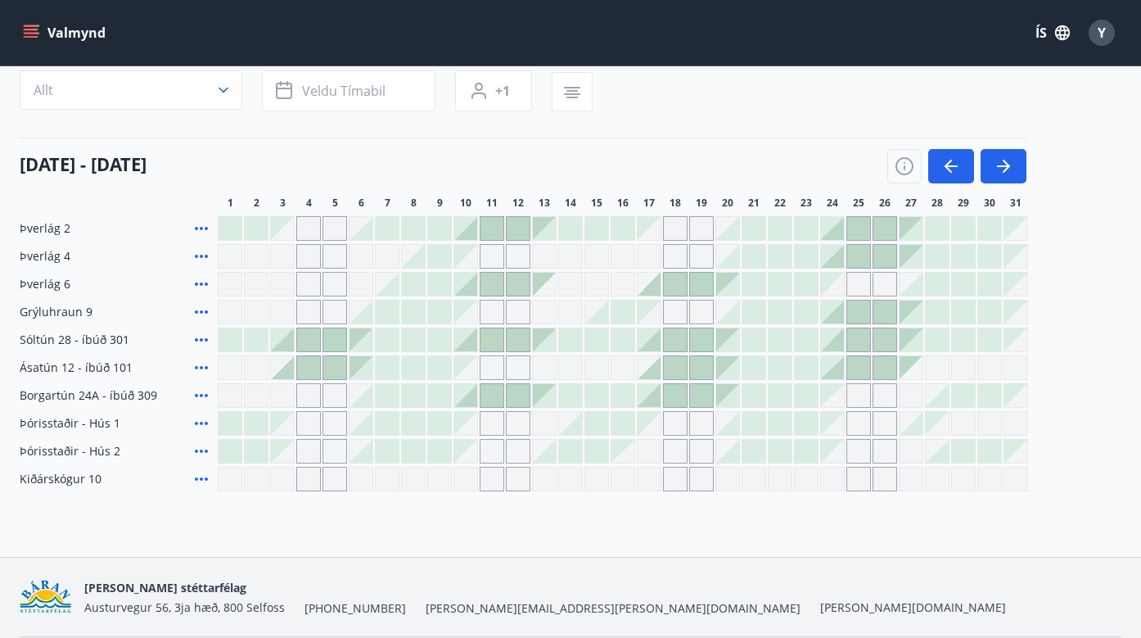
scroll to position [96, 0]
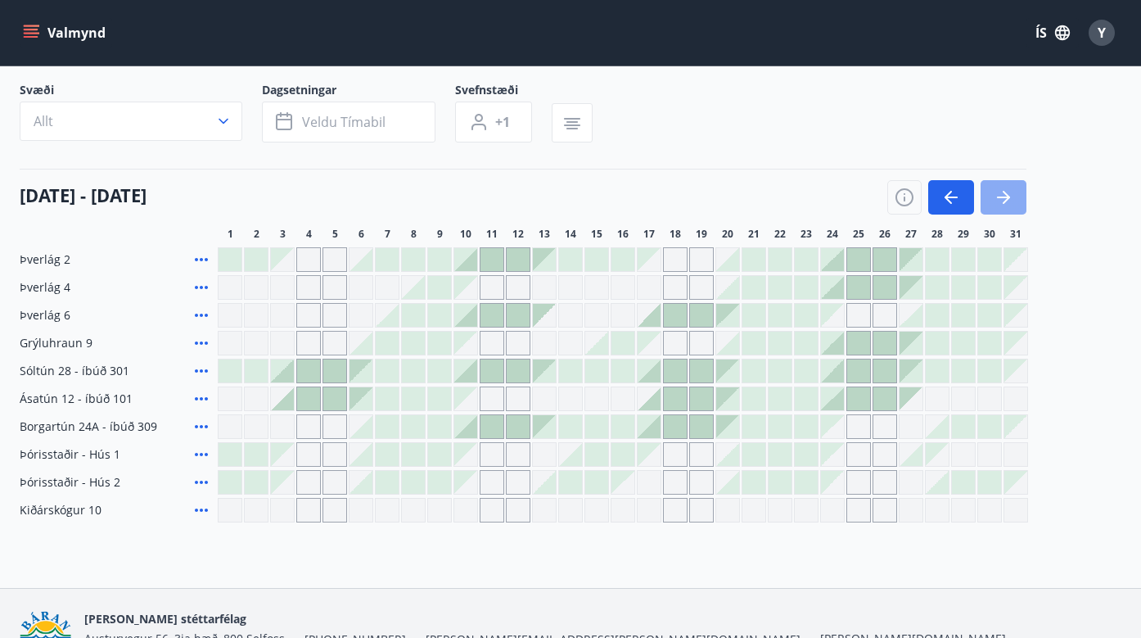
click at [1006, 202] on icon "button" at bounding box center [1004, 198] width 20 height 20
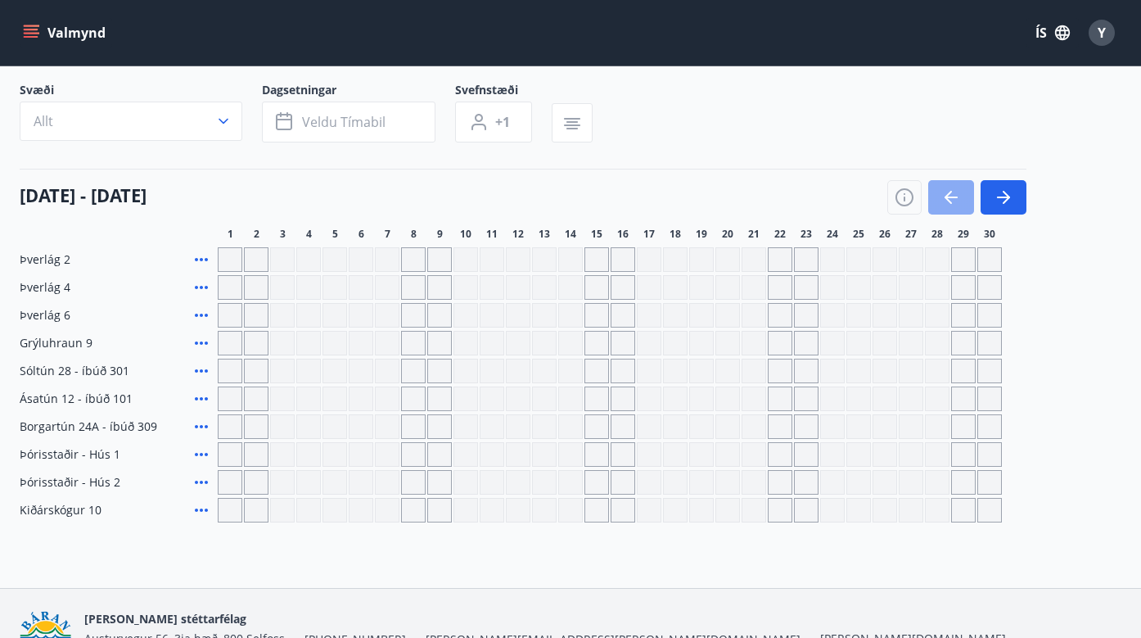
click at [947, 204] on icon "button" at bounding box center [952, 198] width 20 height 20
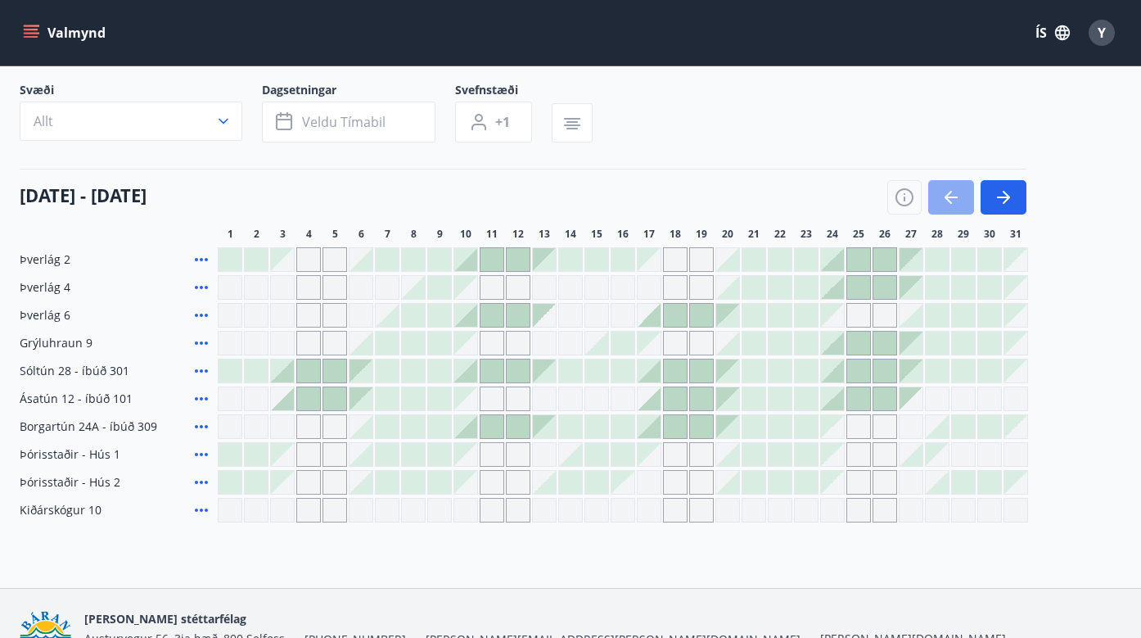
click at [956, 191] on icon "button" at bounding box center [952, 198] width 20 height 20
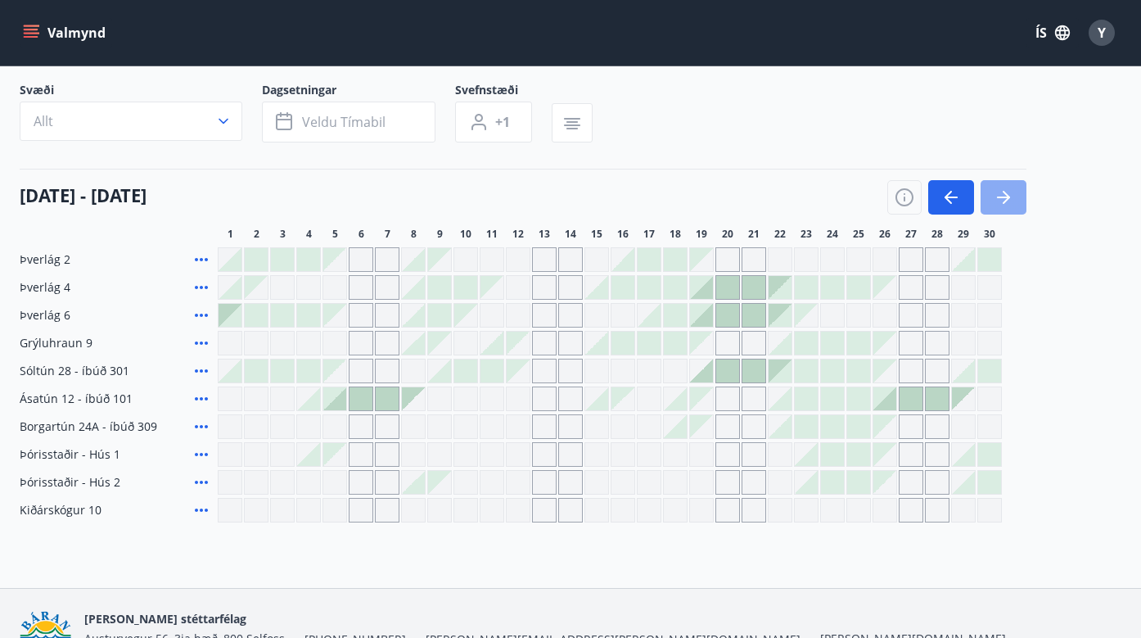
click at [997, 203] on icon "button" at bounding box center [1004, 198] width 20 height 20
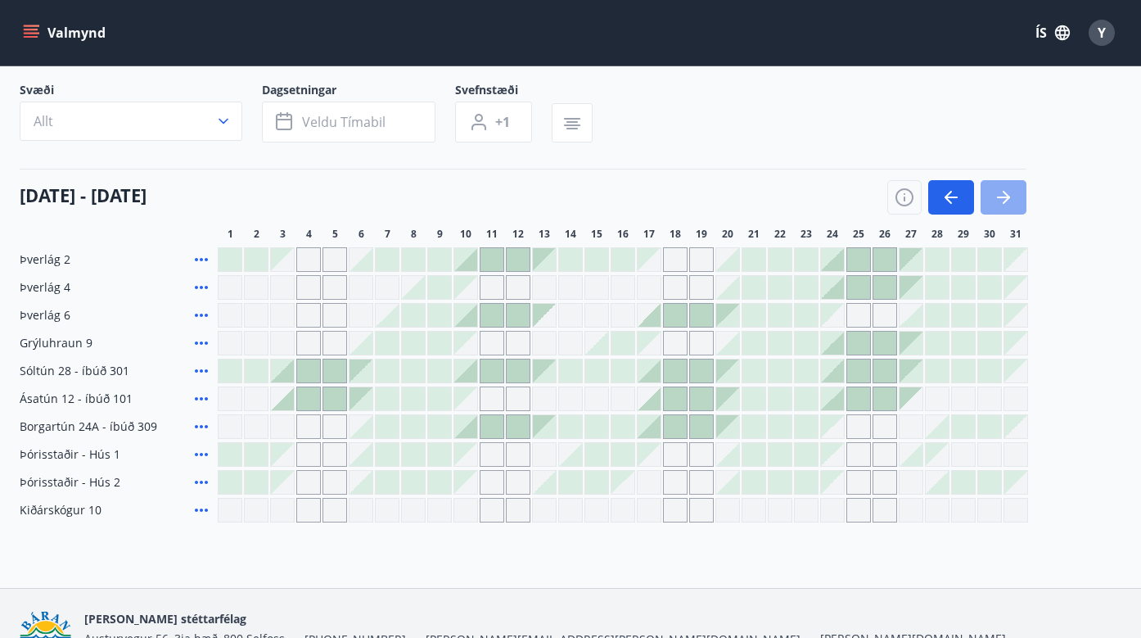
click at [1004, 192] on icon "button" at bounding box center [1004, 198] width 20 height 20
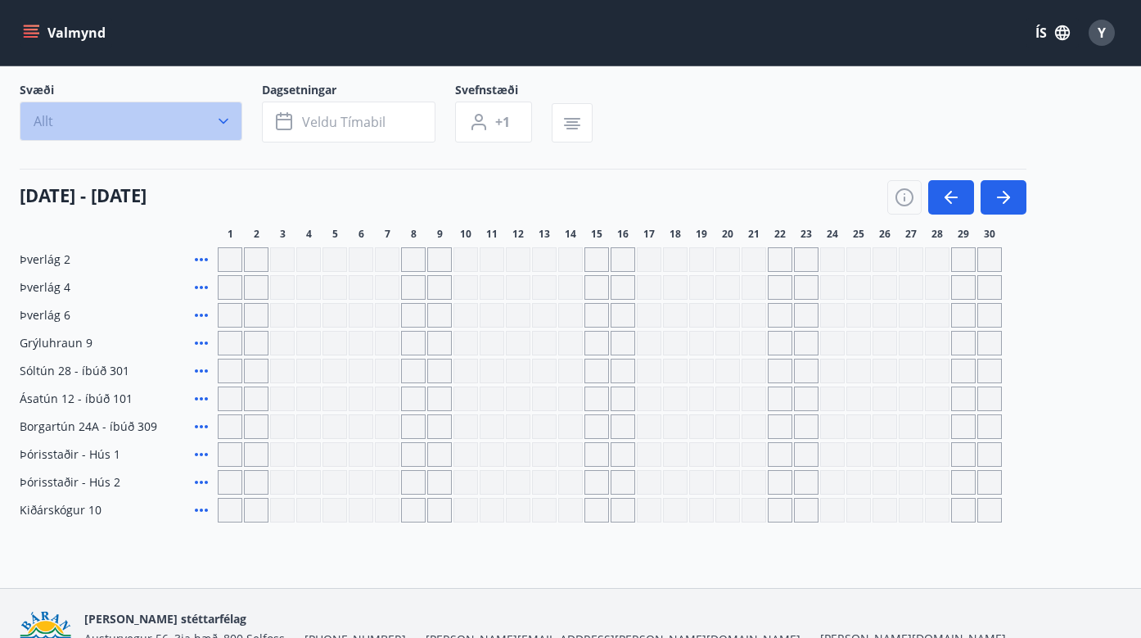
click at [224, 117] on icon "button" at bounding box center [223, 121] width 16 height 16
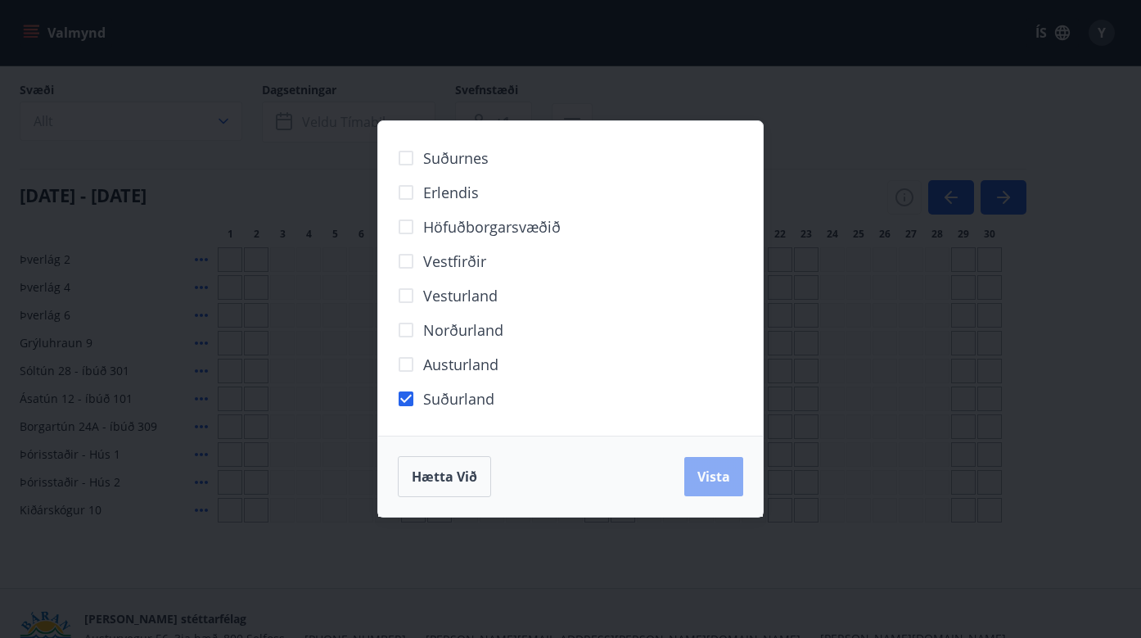
click at [732, 476] on button "Vista" at bounding box center [714, 476] width 59 height 39
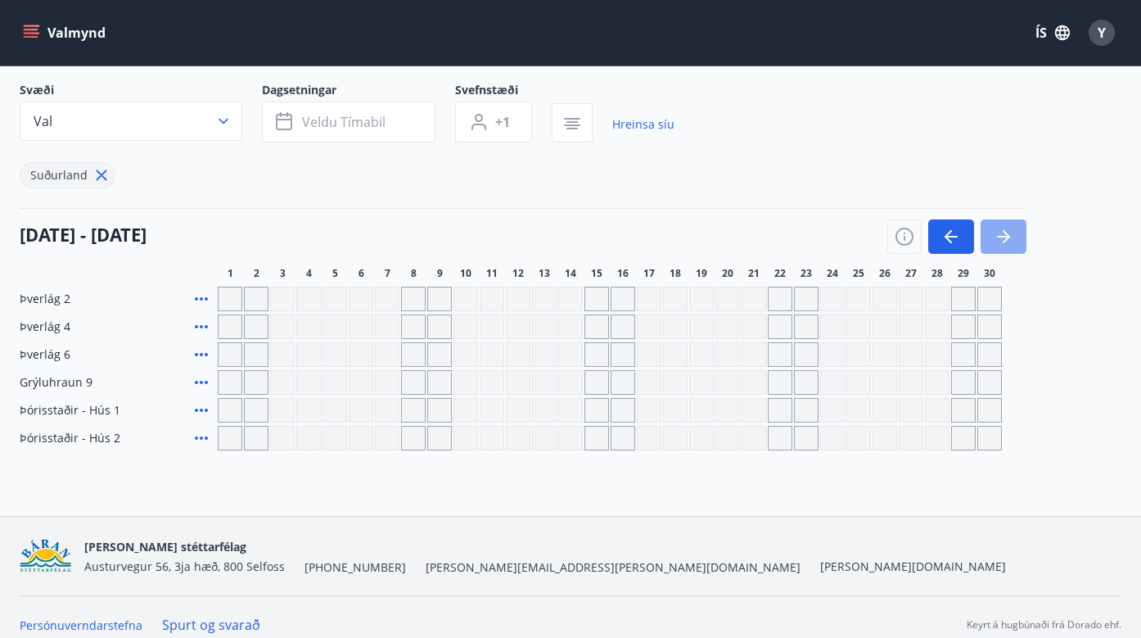
click at [999, 235] on icon "button" at bounding box center [1004, 237] width 20 height 20
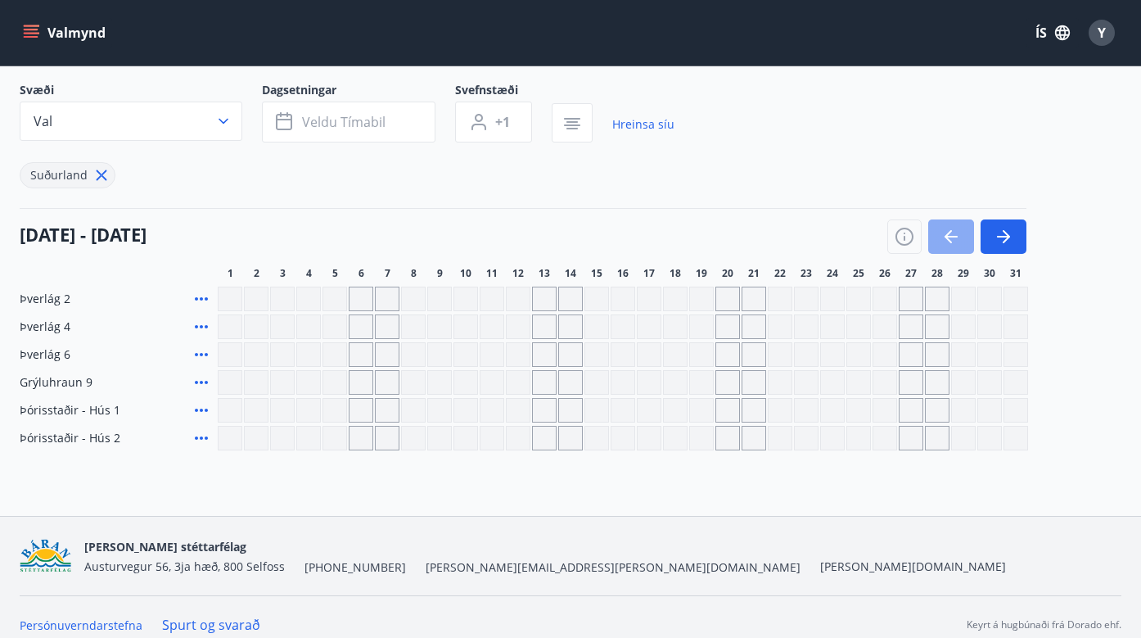
click at [957, 239] on icon "button" at bounding box center [952, 237] width 20 height 20
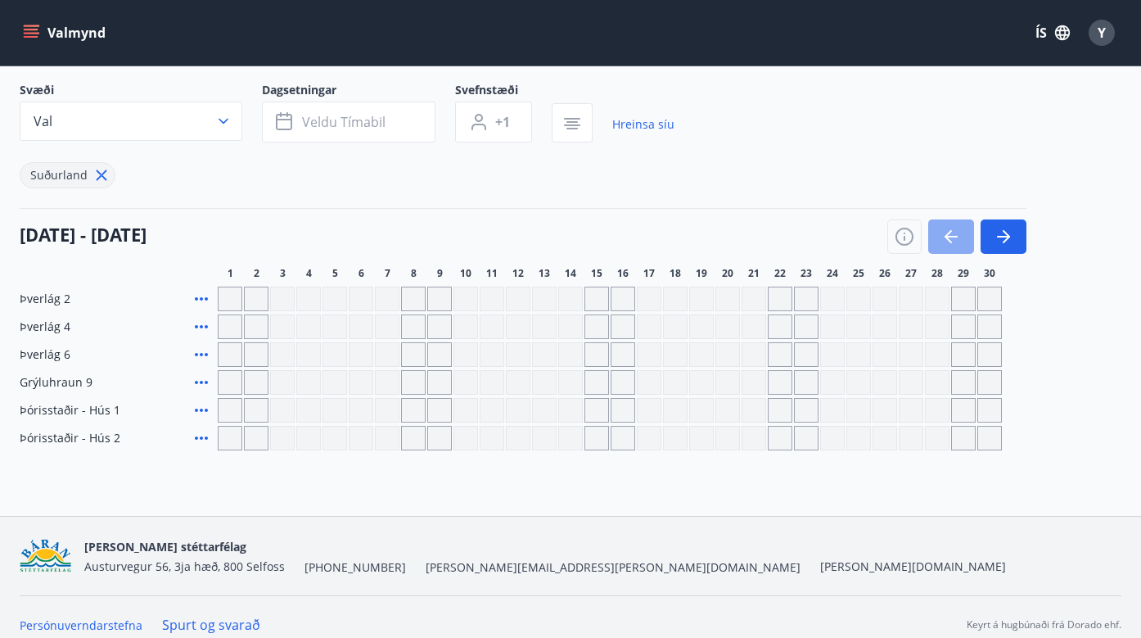
click at [957, 239] on icon "button" at bounding box center [952, 237] width 20 height 20
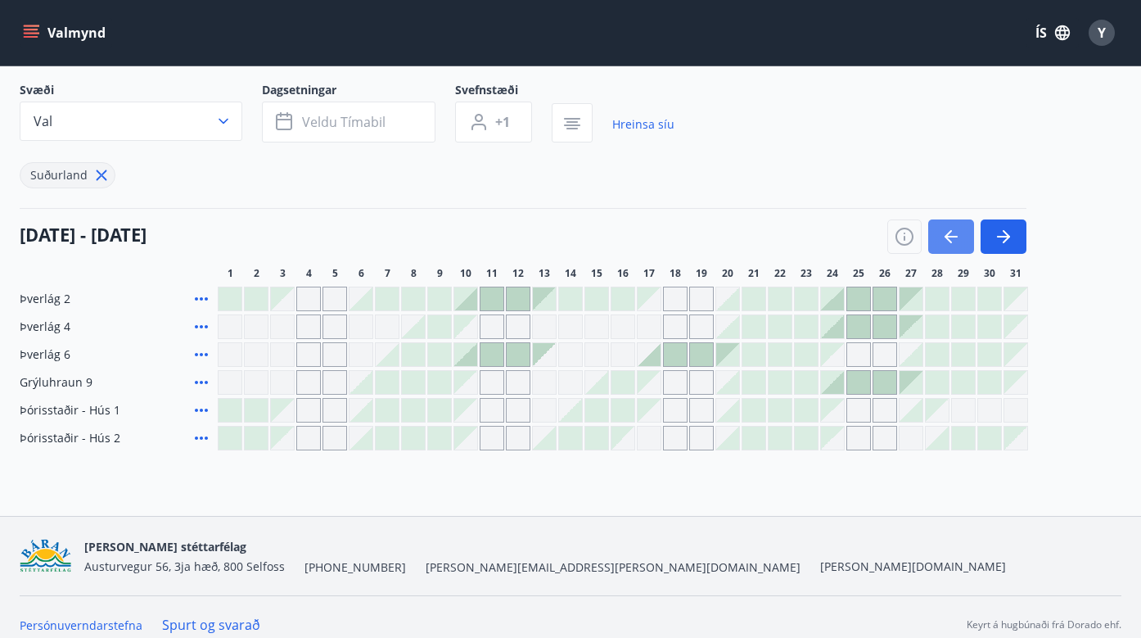
click at [957, 239] on icon "button" at bounding box center [952, 237] width 20 height 20
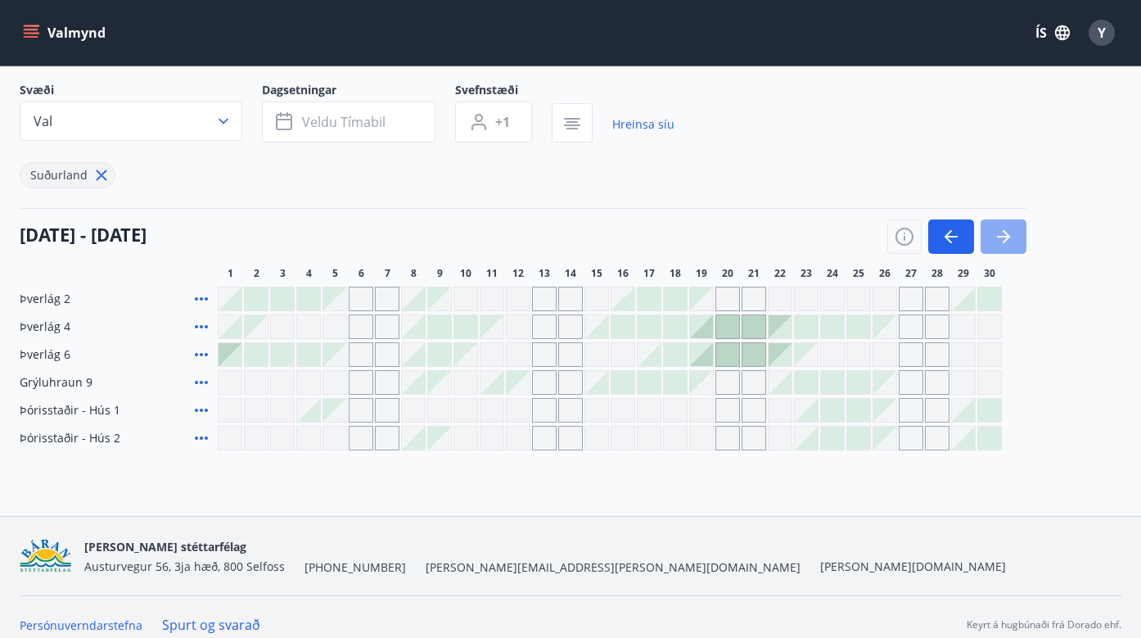
click at [997, 237] on icon "button" at bounding box center [1004, 237] width 20 height 20
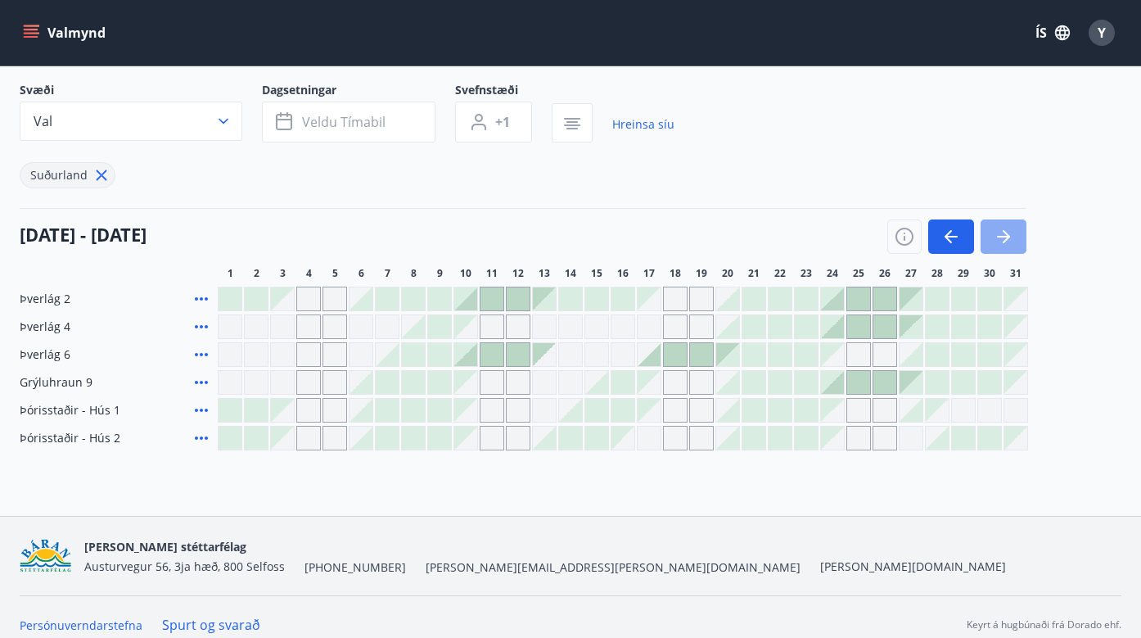
click at [997, 237] on icon "button" at bounding box center [1004, 237] width 20 height 20
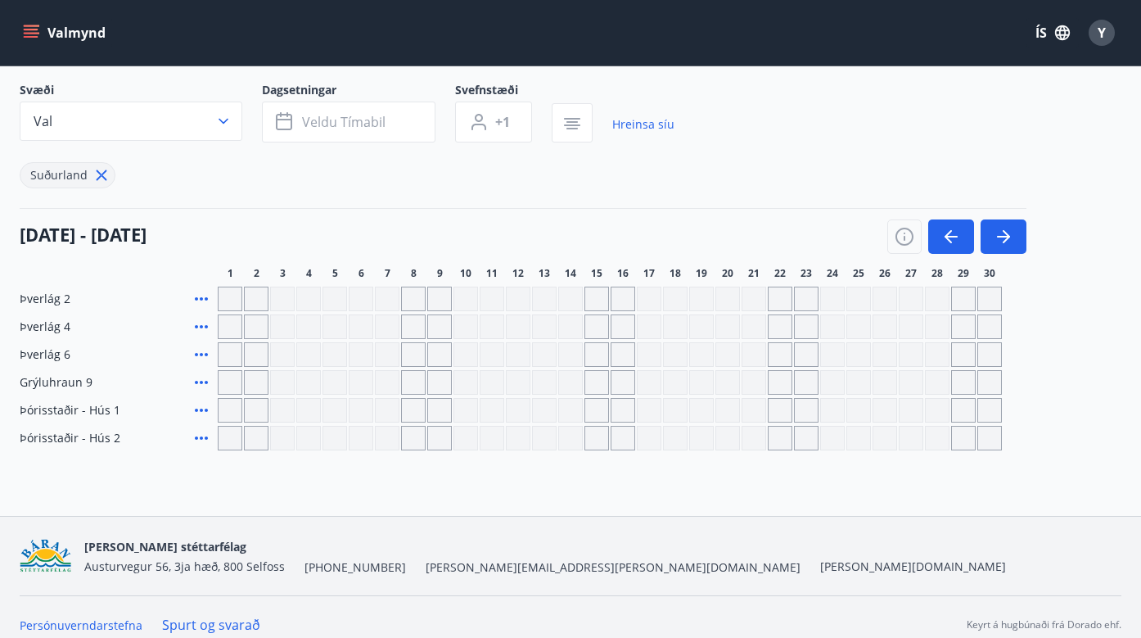
click at [784, 409] on div "Gráir dagar eru ekki bókanlegir" at bounding box center [780, 410] width 25 height 25
click at [960, 244] on icon "button" at bounding box center [952, 237] width 20 height 20
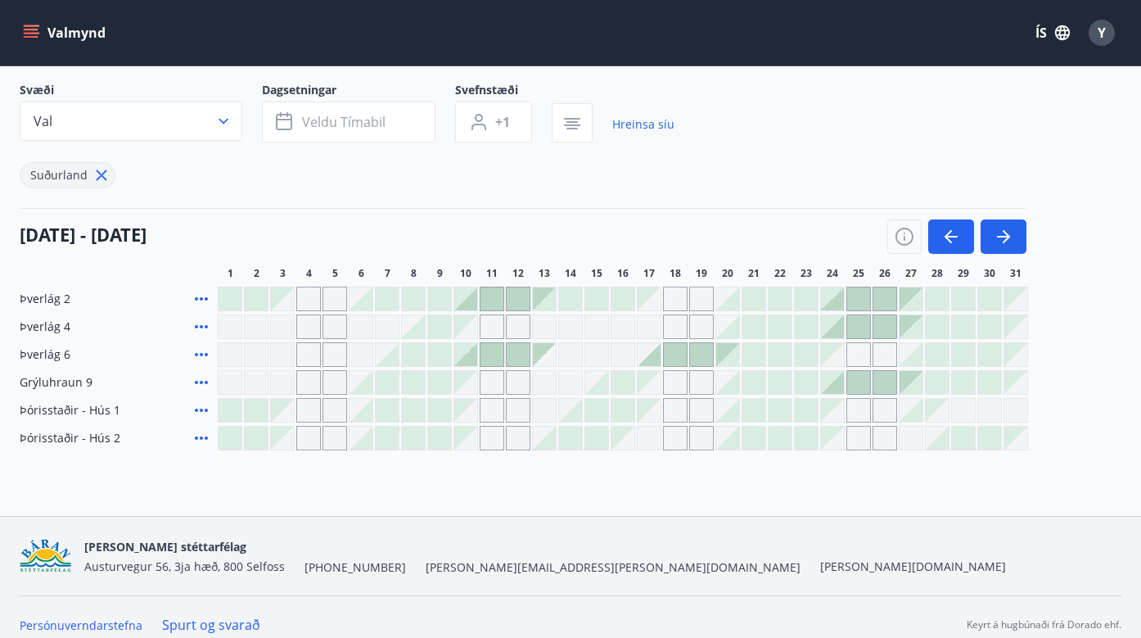
click at [628, 356] on div "Gráir dagar eru ekki bókanlegir" at bounding box center [623, 354] width 25 height 25
click at [737, 483] on div "Bókunardagatal Svæði Val Dagsetningar Veldu tímabil Svefnstæði +1 Hreinsa síu S…" at bounding box center [570, 243] width 1141 height 546
